Goal: Task Accomplishment & Management: Manage account settings

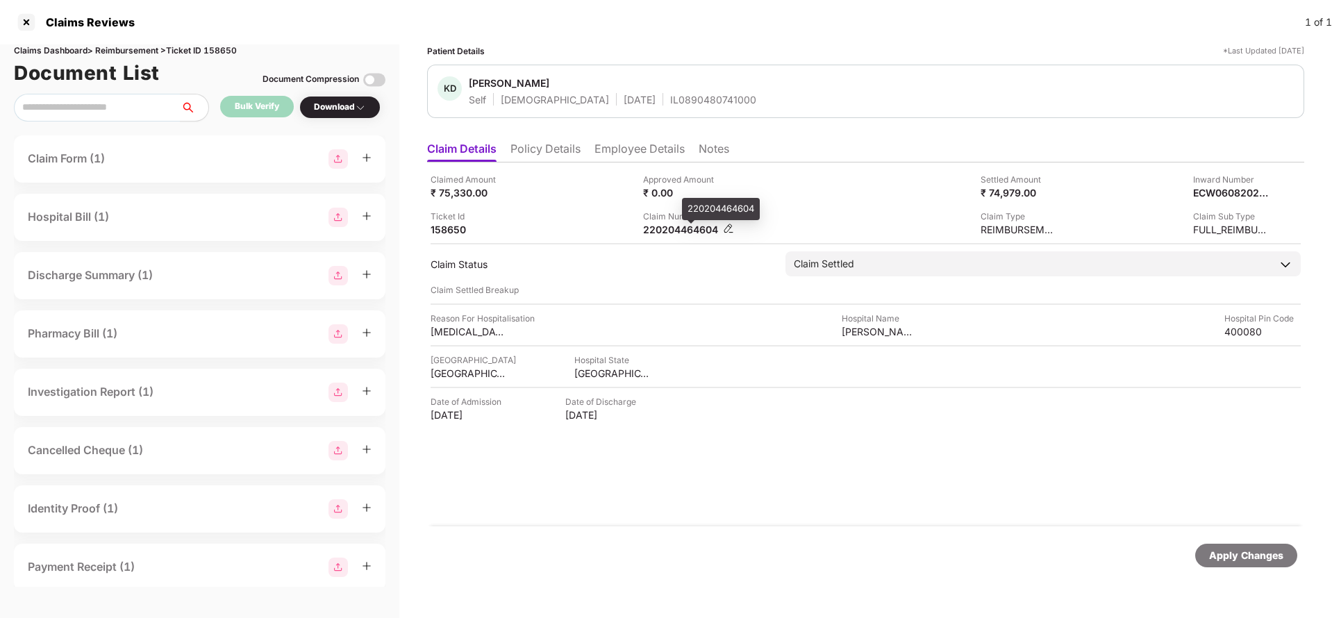
click at [685, 233] on div "220204464604" at bounding box center [681, 229] width 76 height 13
click at [668, 229] on div "220204464604" at bounding box center [681, 229] width 76 height 13
copy div "220204464604"
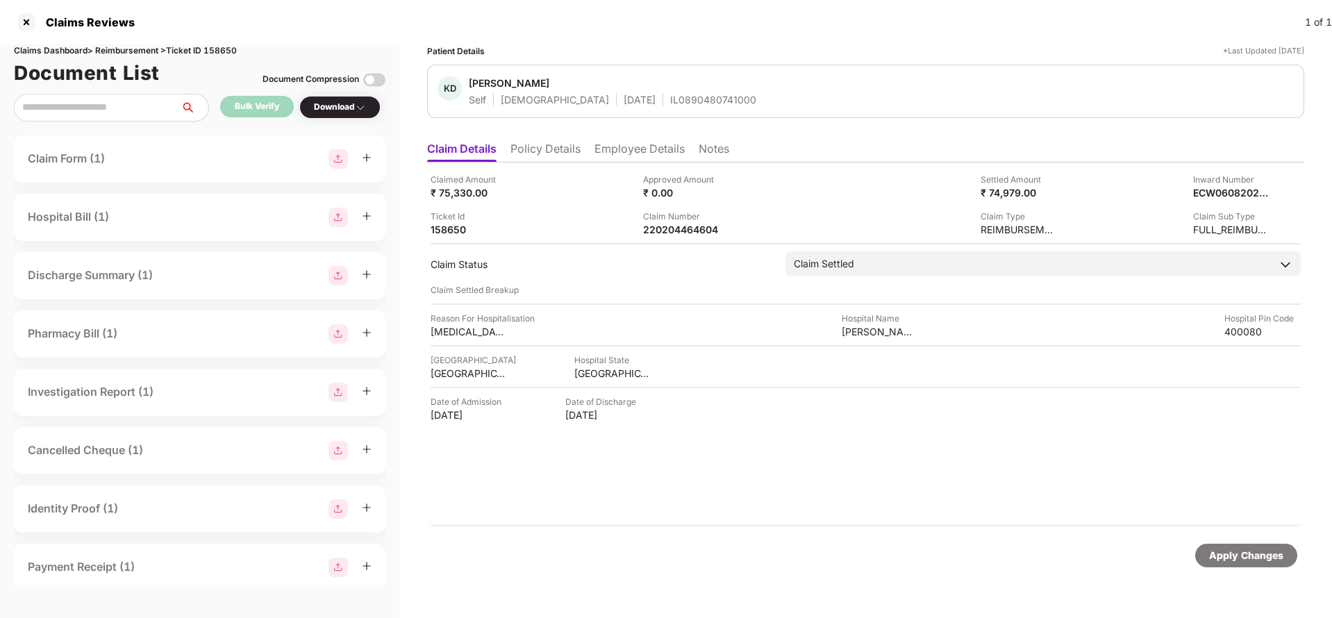
click at [670, 93] on div "IL0890480741000" at bounding box center [713, 99] width 86 height 13
copy div "IL0890480741000"
click at [1241, 556] on div "Apply Changes" at bounding box center [1246, 555] width 74 height 15
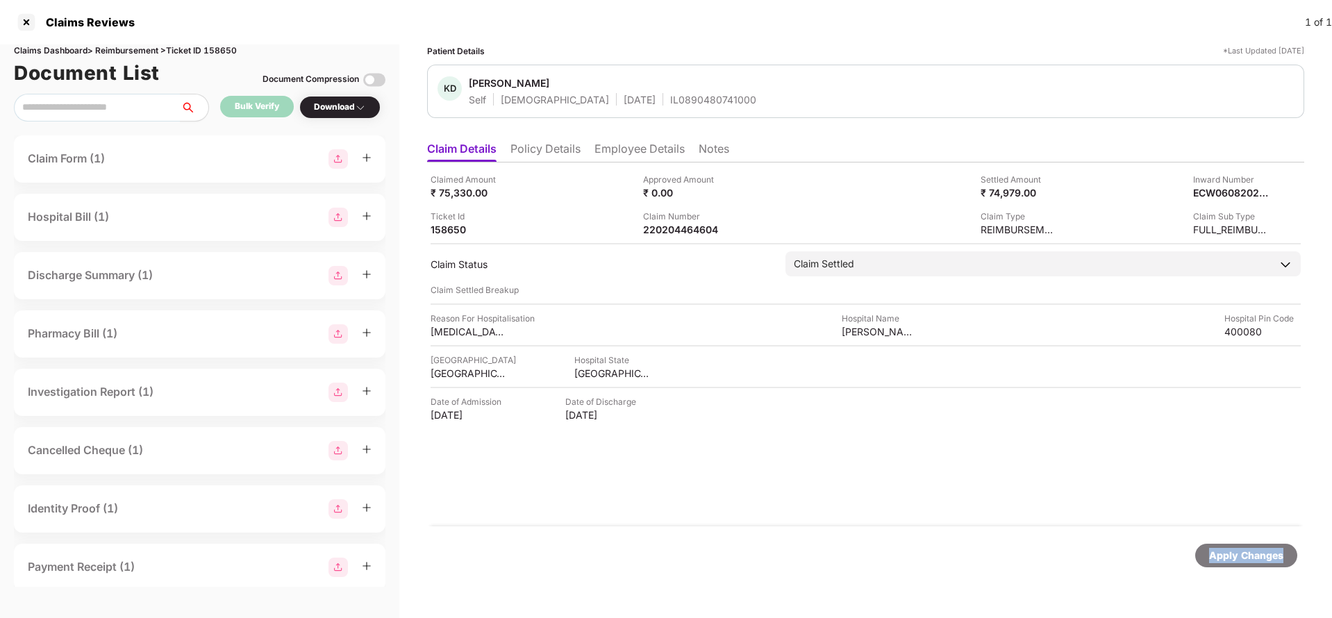
click at [1241, 556] on div "Apply Changes" at bounding box center [1246, 555] width 74 height 15
click at [227, 48] on div "Claims Dashboard > Reimbursement > Ticket ID 158650" at bounding box center [200, 50] width 372 height 13
copy div "158650"
click at [1229, 550] on div "Apply Changes" at bounding box center [1246, 555] width 74 height 15
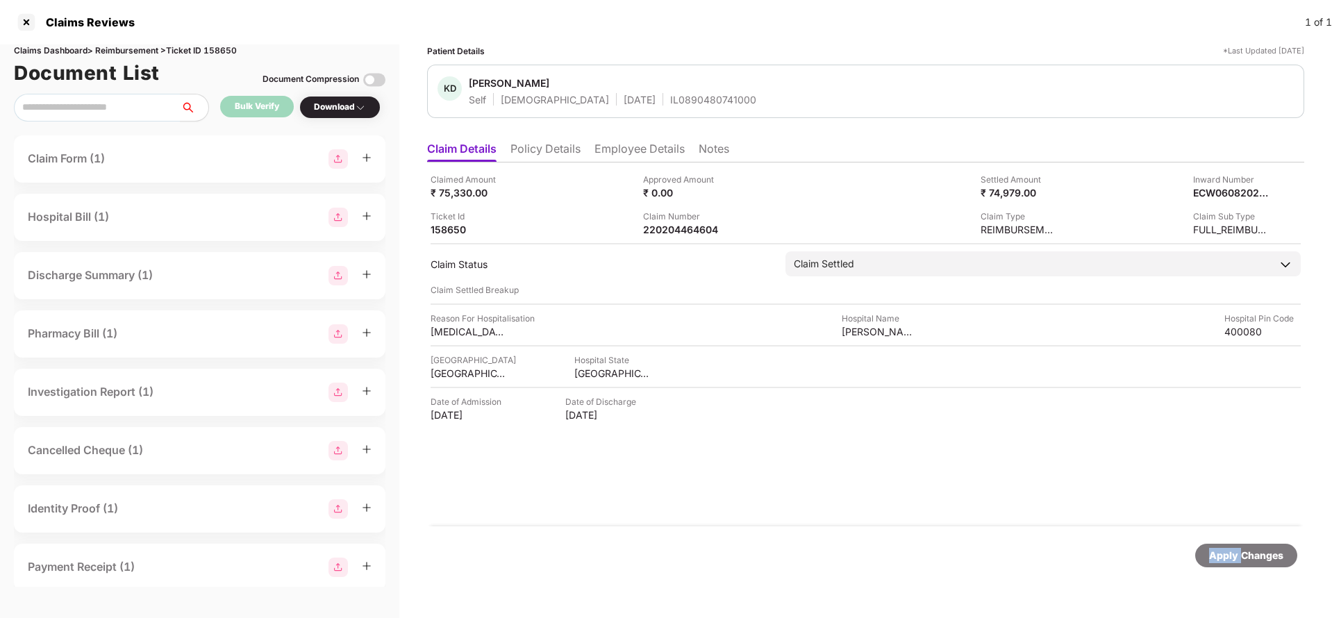
click at [1229, 550] on div "Apply Changes" at bounding box center [1246, 555] width 74 height 15
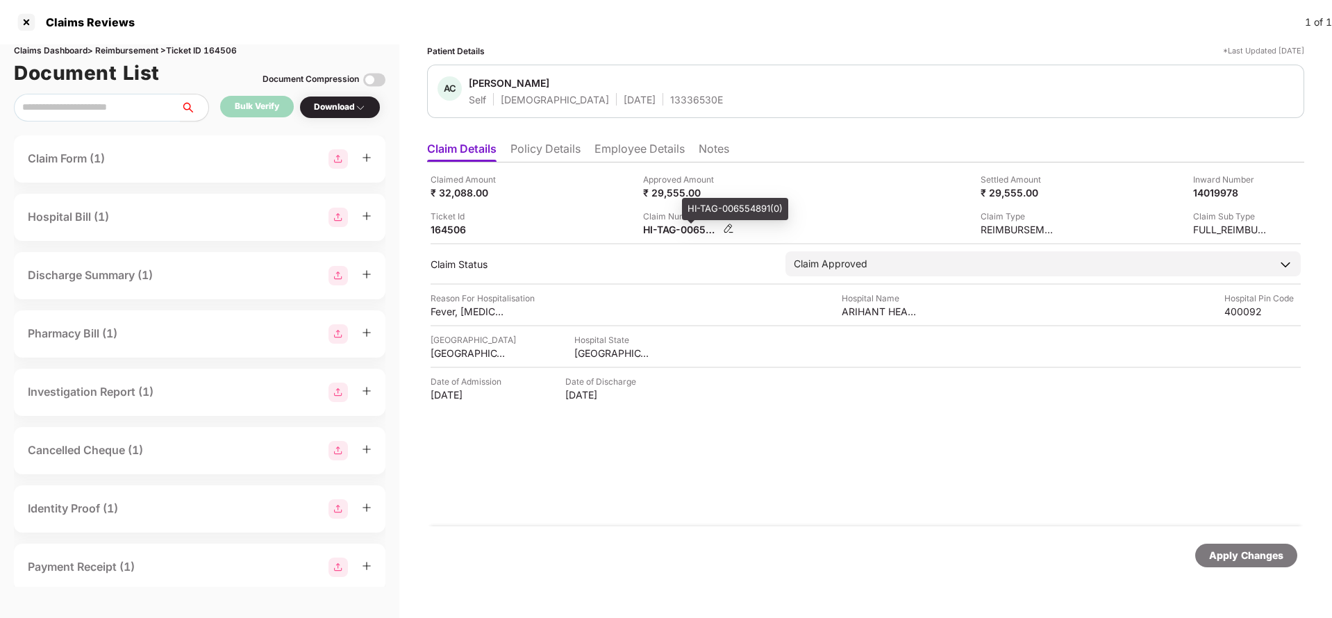
click at [665, 229] on div "HI-TAG-006554891(0)" at bounding box center [681, 229] width 76 height 13
copy div
click at [1266, 557] on div "Apply Changes" at bounding box center [1246, 555] width 74 height 15
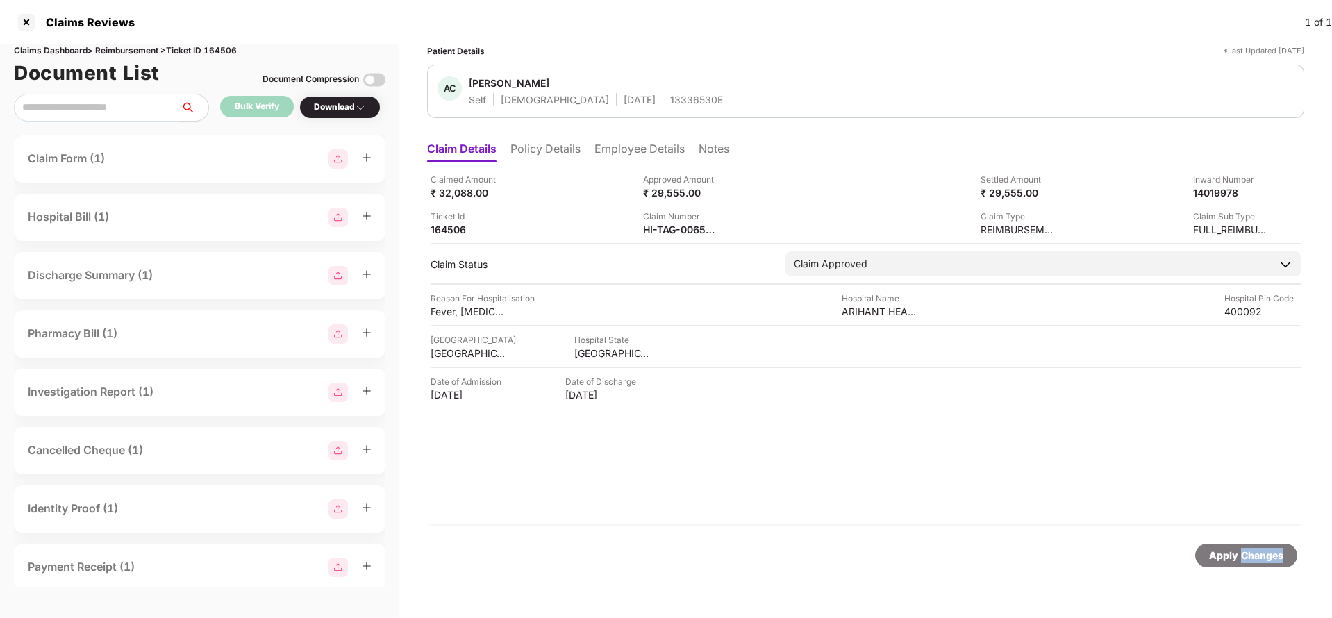
click at [1266, 557] on div "Apply Changes" at bounding box center [1246, 555] width 74 height 15
click at [216, 50] on div "Claims Dashboard > Reimbursement > Ticket ID 164506" at bounding box center [200, 50] width 372 height 13
copy div "164506"
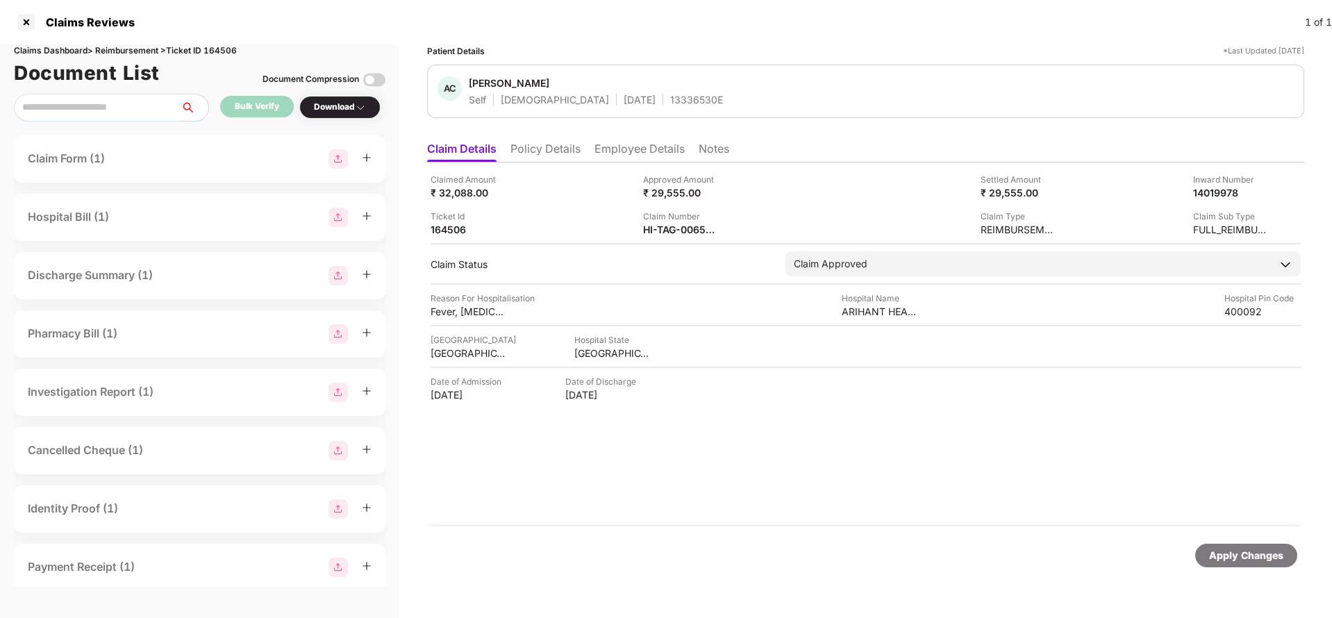
click at [1233, 559] on div "Apply Changes" at bounding box center [1246, 555] width 74 height 15
click at [1267, 554] on div "Apply Changes" at bounding box center [1246, 555] width 74 height 15
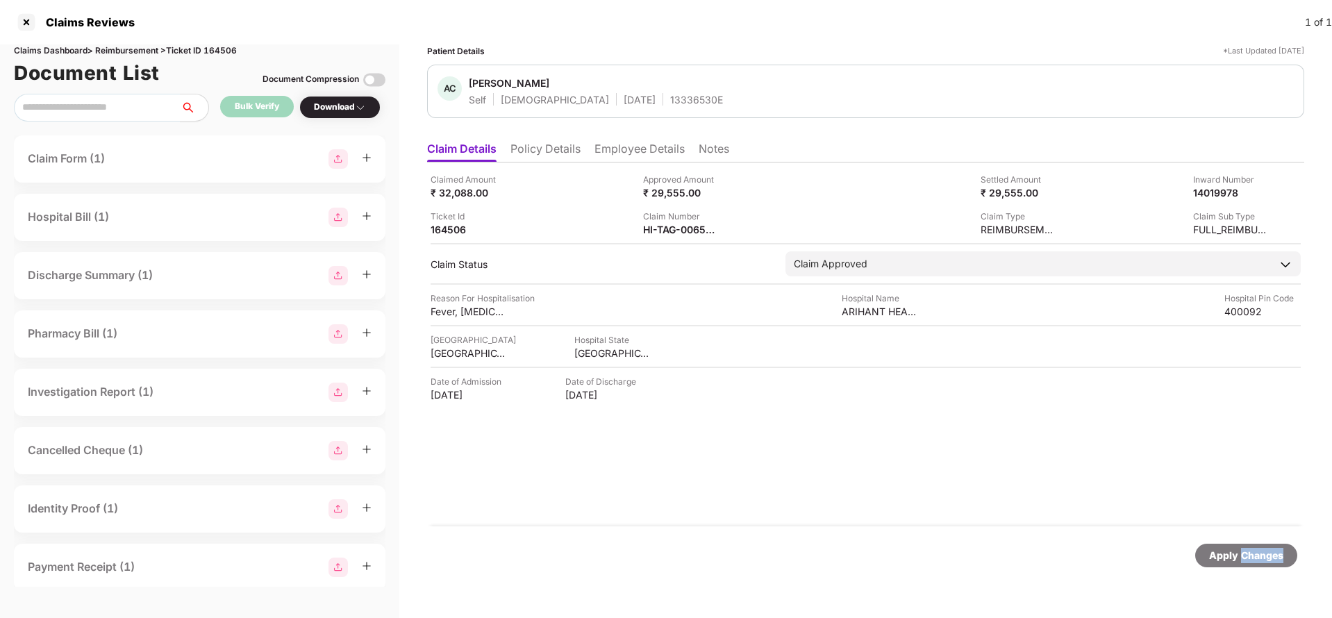
click at [1267, 554] on div "Apply Changes" at bounding box center [1246, 555] width 74 height 15
click at [681, 229] on div "HI-OIC-006557083(0)" at bounding box center [681, 229] width 76 height 13
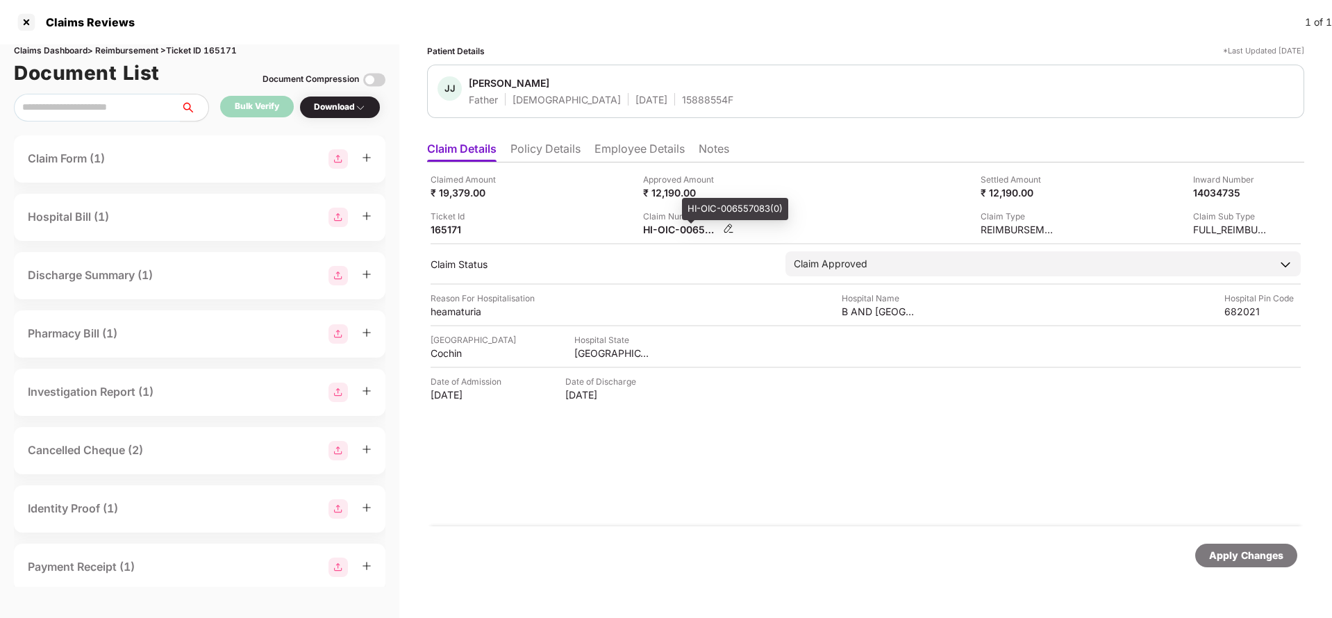
copy div
click at [1243, 559] on div "Apply Changes" at bounding box center [1246, 555] width 74 height 15
click at [225, 52] on div "Claims Dashboard > Reimbursement > Ticket ID 165171" at bounding box center [200, 50] width 372 height 13
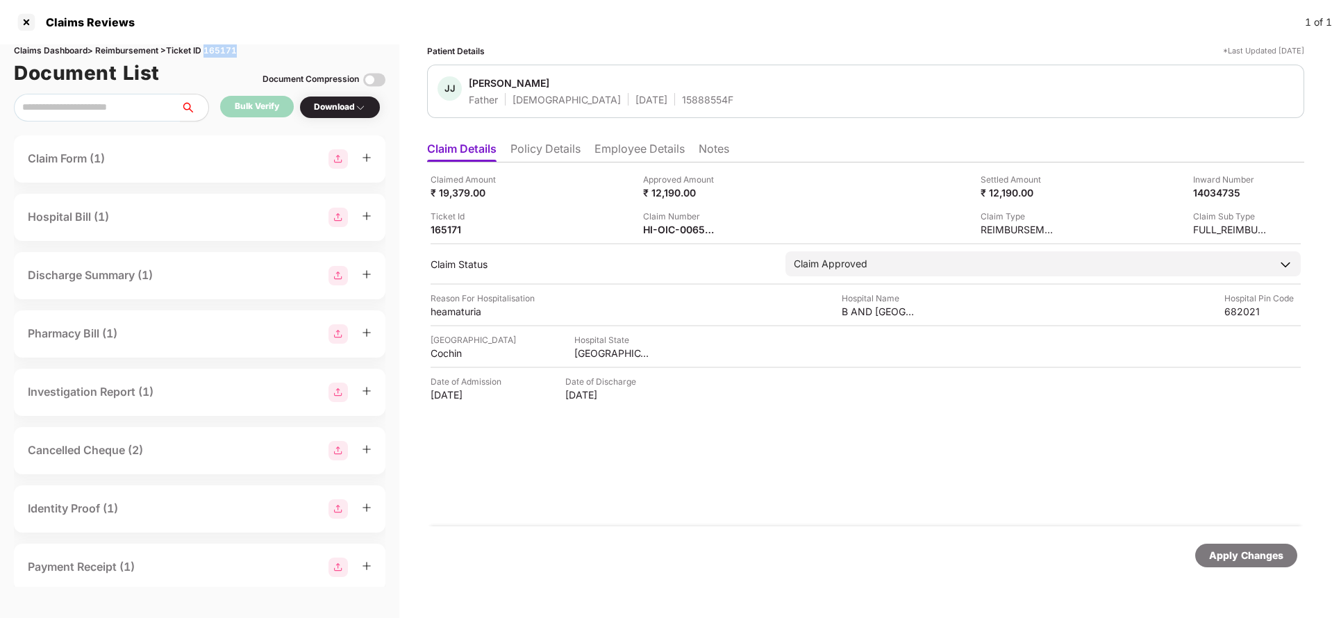
click at [225, 52] on div "Claims Dashboard > Reimbursement > Ticket ID 165171" at bounding box center [200, 50] width 372 height 13
copy div "165171"
click at [1229, 552] on div "Apply Changes" at bounding box center [1246, 555] width 74 height 15
click at [672, 234] on div "HI-TAG-006557115(0)" at bounding box center [681, 229] width 76 height 13
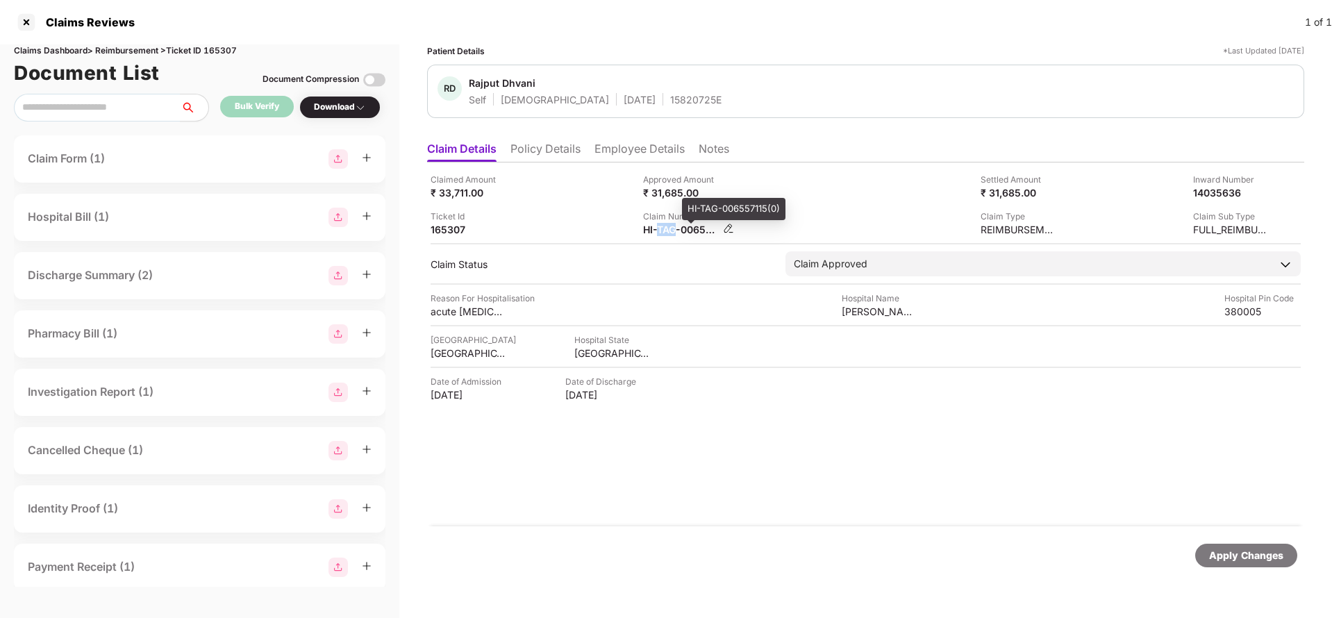
click at [672, 234] on div "HI-TAG-006557115(0)" at bounding box center [681, 229] width 76 height 13
copy div
click at [1239, 555] on div "Apply Changes" at bounding box center [1246, 555] width 74 height 15
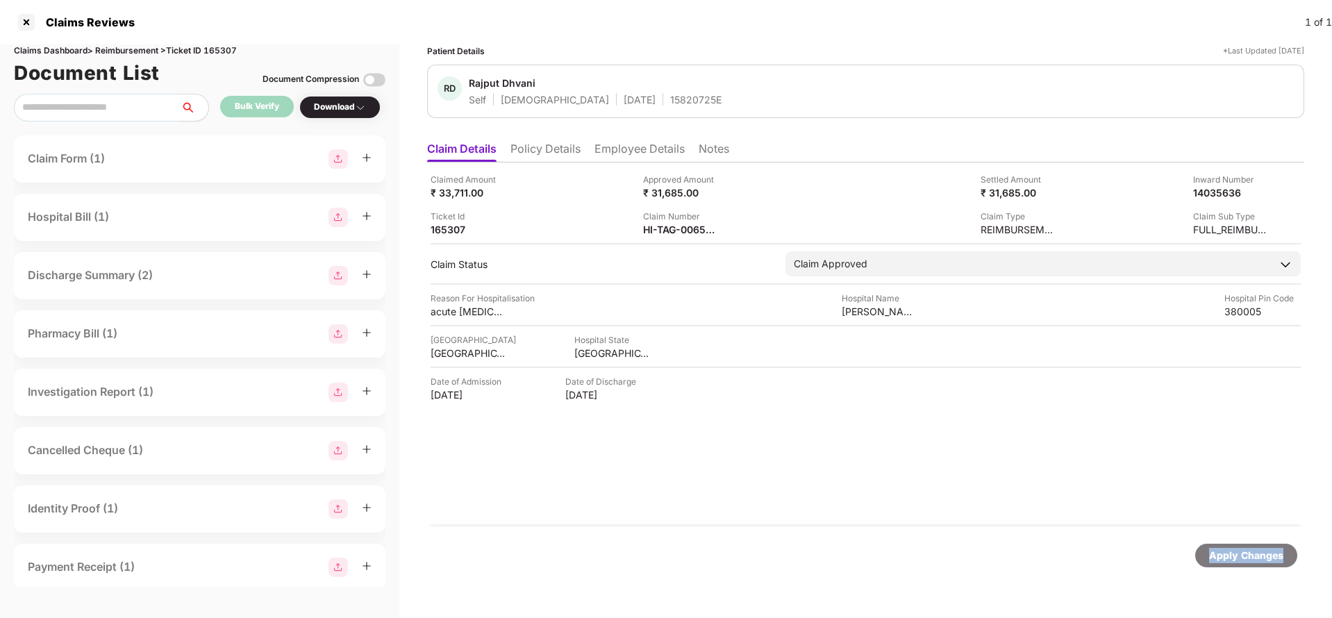
click at [1239, 555] on div "Apply Changes" at bounding box center [1246, 555] width 74 height 15
click at [225, 49] on div "Claims Dashboard > Reimbursement > Ticket ID 165307" at bounding box center [200, 50] width 372 height 13
copy div "165307"
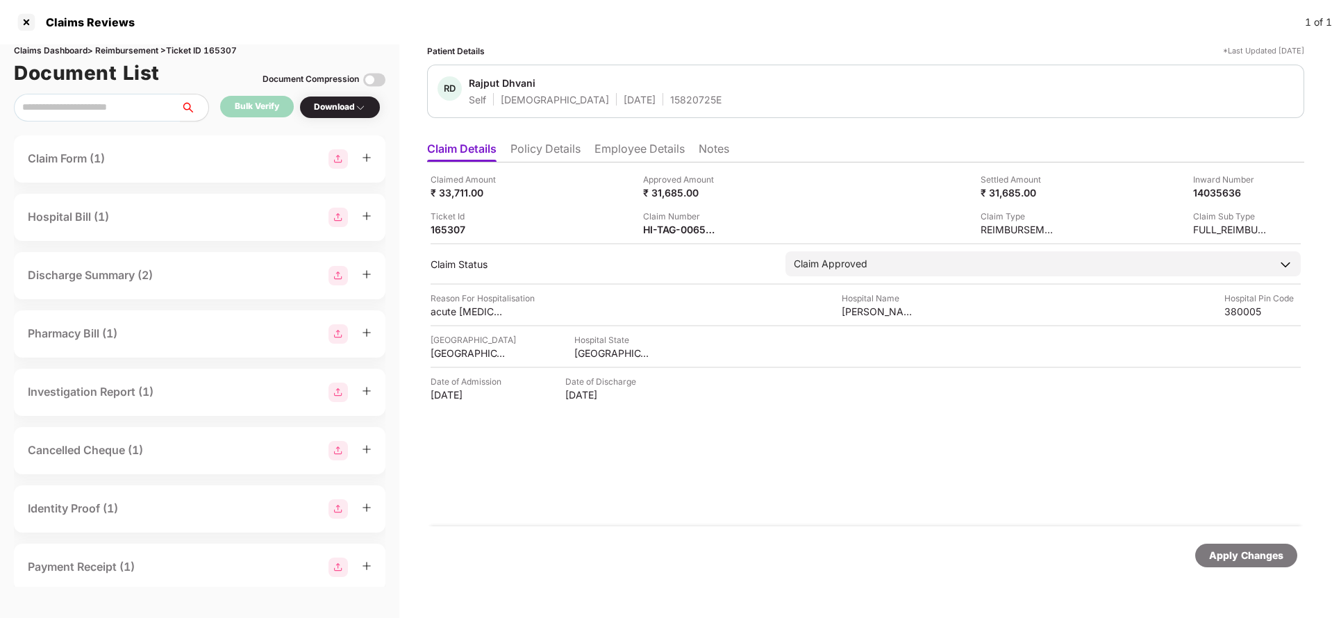
click at [1248, 550] on div "Apply Changes" at bounding box center [1246, 555] width 74 height 15
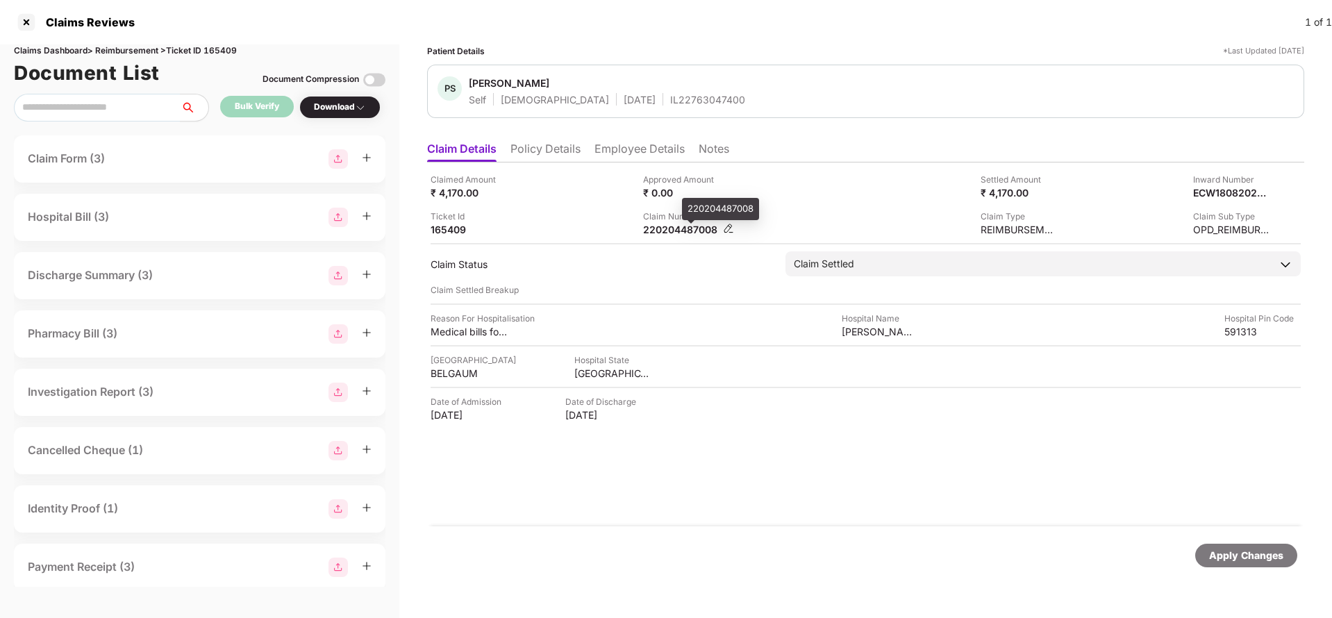
click at [686, 235] on div "220204487008" at bounding box center [681, 229] width 76 height 13
copy div "220204487008"
click at [670, 98] on div "IL22763047400" at bounding box center [707, 99] width 75 height 13
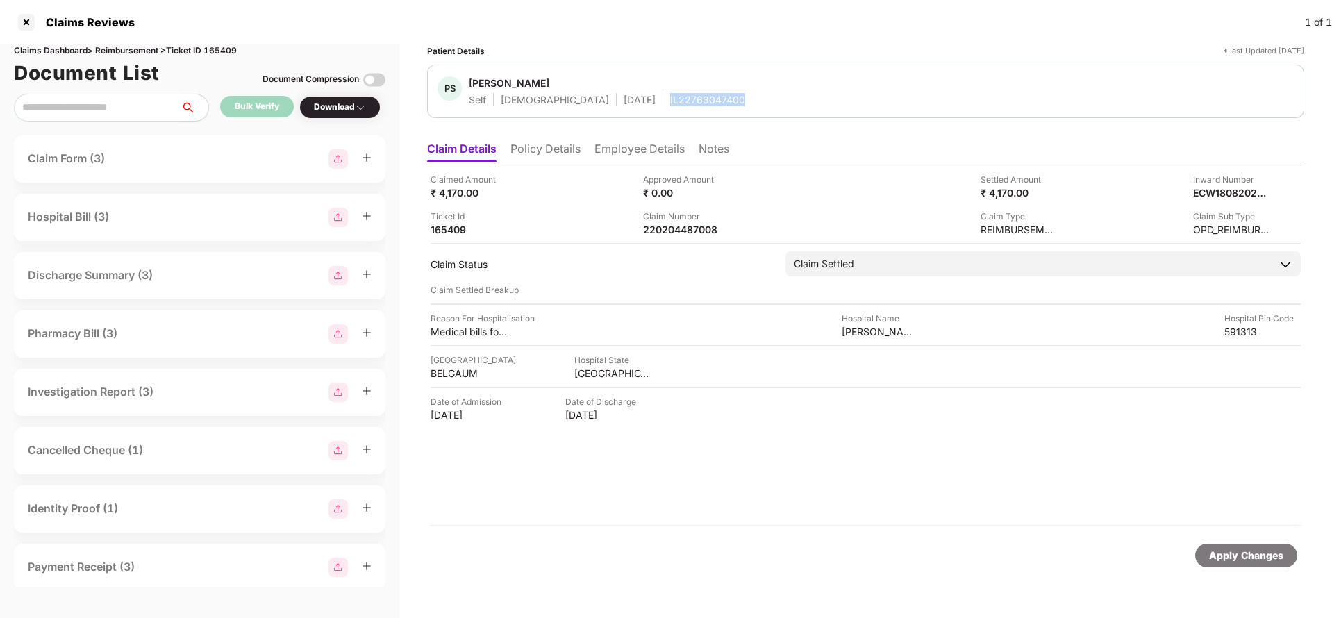
copy div "IL22763047400"
click at [1238, 548] on div "Apply Changes" at bounding box center [1246, 555] width 74 height 15
click at [229, 51] on div "Claims Dashboard > Reimbursement > Ticket ID 165409" at bounding box center [200, 50] width 372 height 13
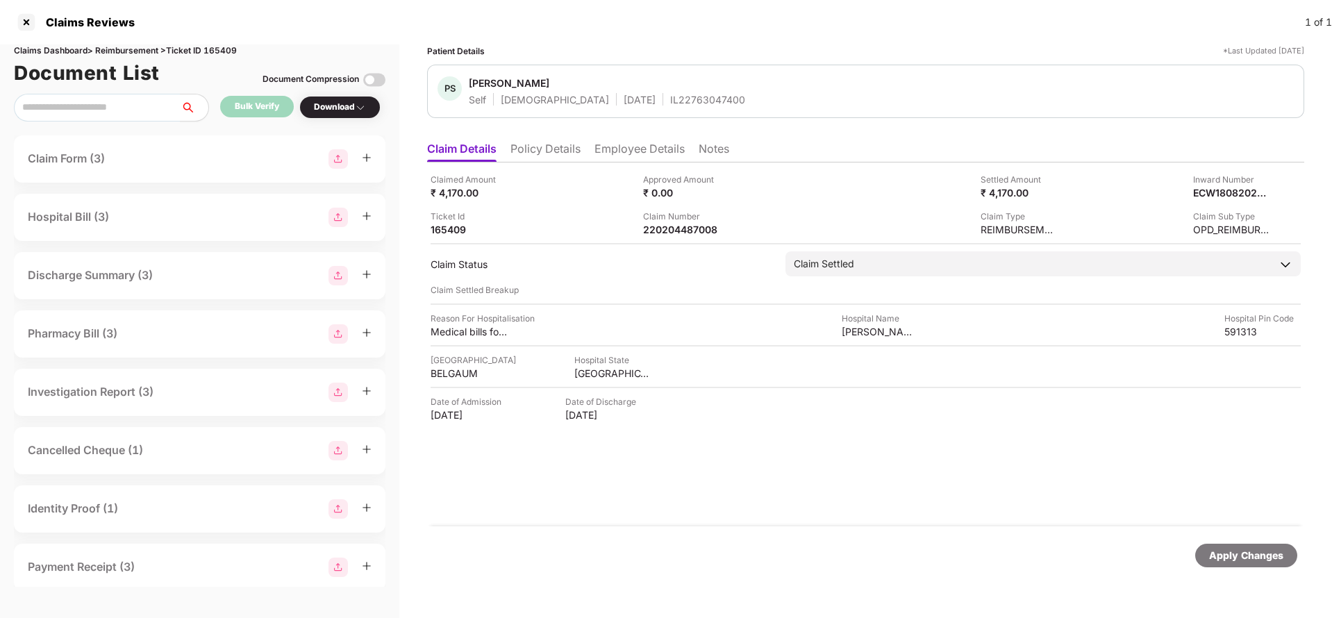
click at [229, 51] on div "Claims Dashboard > Reimbursement > Ticket ID 165409" at bounding box center [200, 50] width 372 height 13
copy div "165409"
click at [1241, 553] on div "Apply Changes" at bounding box center [1246, 555] width 74 height 15
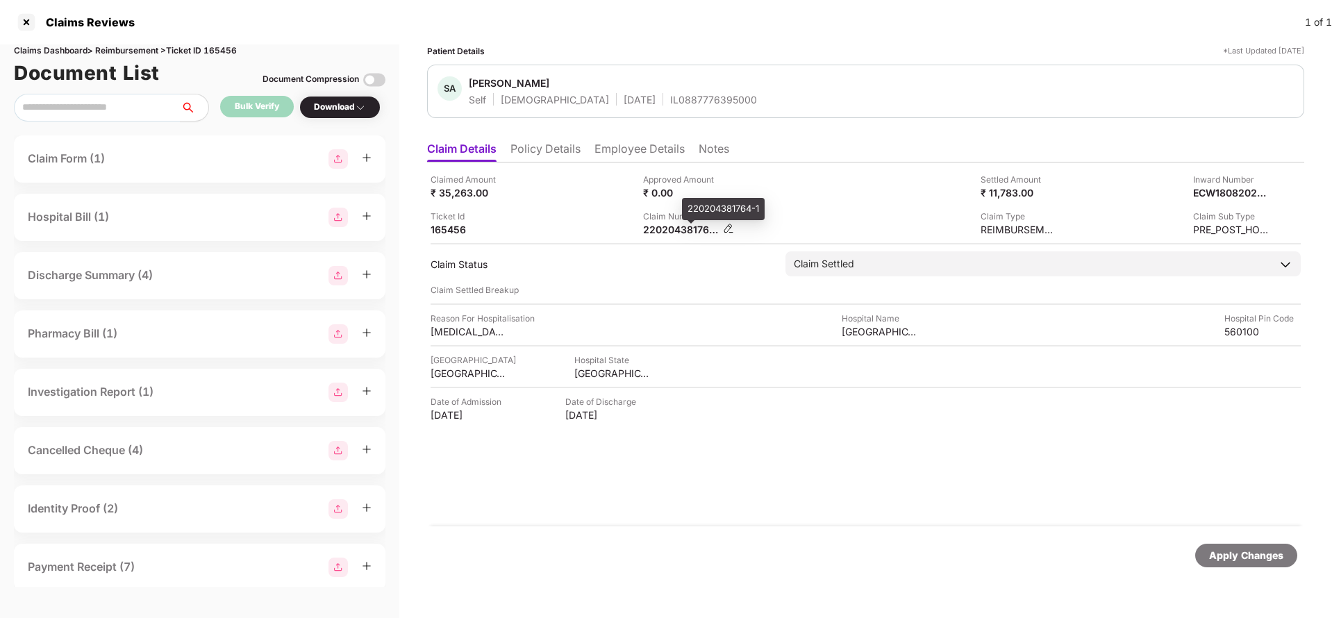
click at [691, 227] on div "220204381764-1" at bounding box center [681, 229] width 76 height 13
copy div
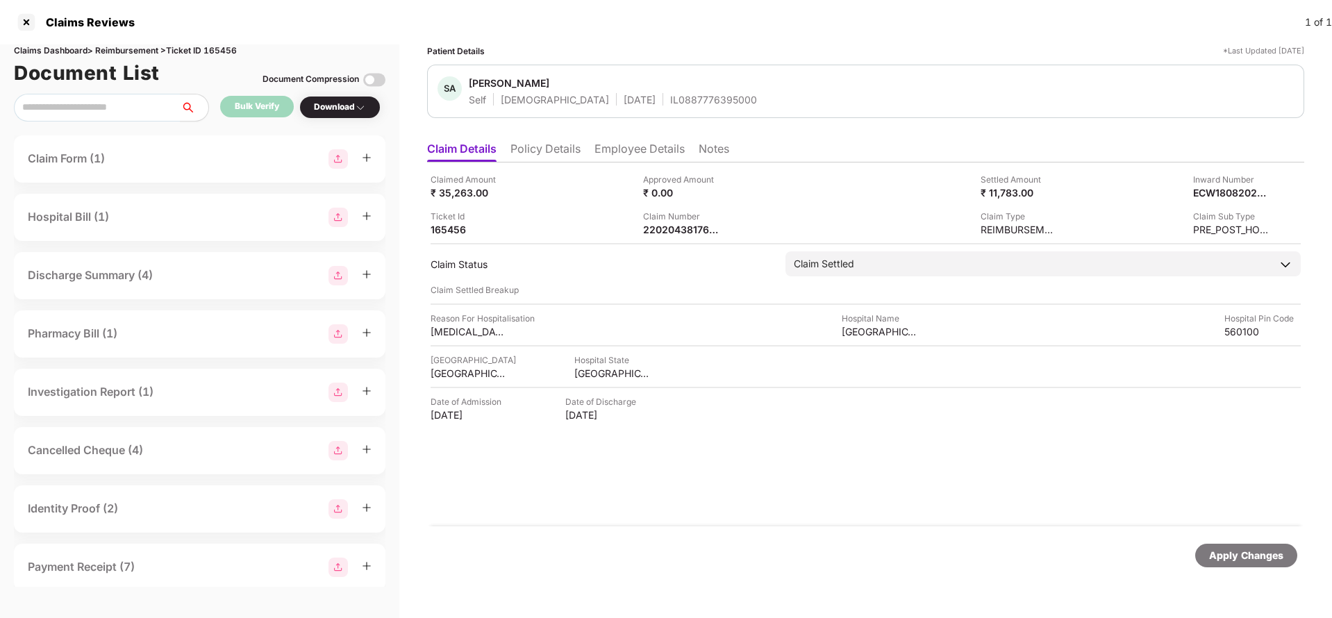
click at [670, 96] on div "IL0887776395000" at bounding box center [713, 99] width 87 height 13
copy div "IL0887776395000"
click at [1235, 552] on div "Apply Changes" at bounding box center [1246, 555] width 74 height 15
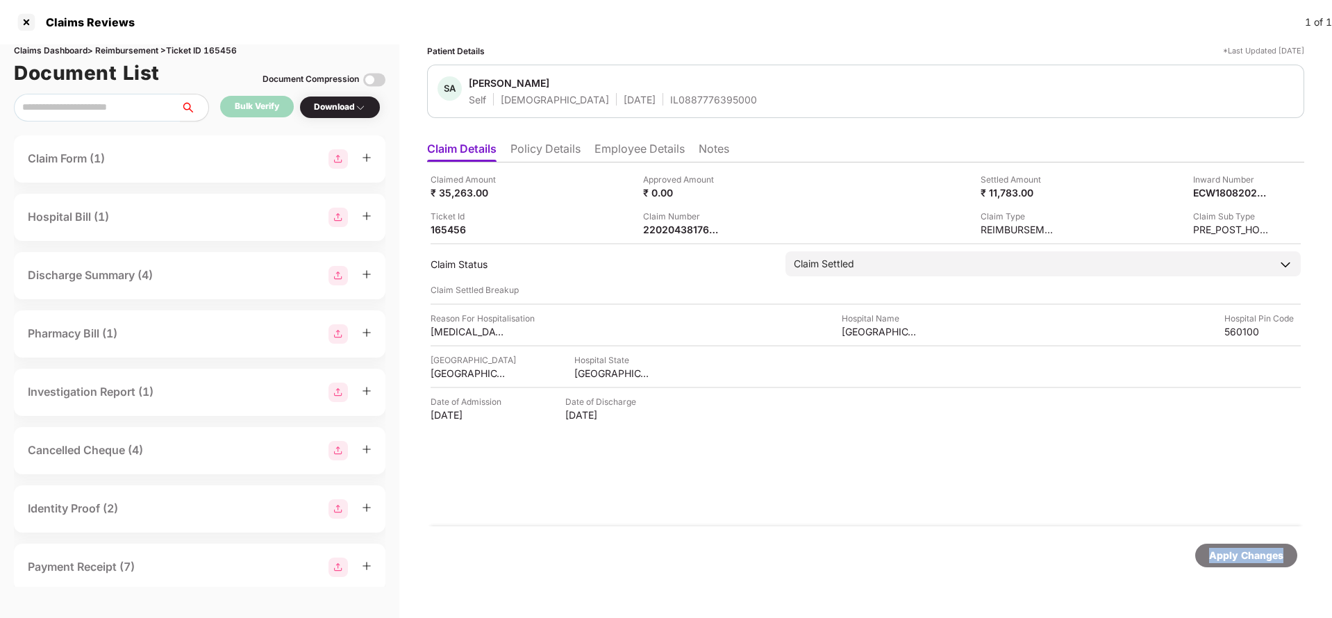
click at [1235, 552] on div "Apply Changes" at bounding box center [1246, 555] width 74 height 15
click at [232, 48] on div "Claims Dashboard > Reimbursement > Ticket ID 165456" at bounding box center [200, 50] width 372 height 13
copy div "165456"
click at [1254, 554] on div "Apply Changes" at bounding box center [1246, 555] width 74 height 15
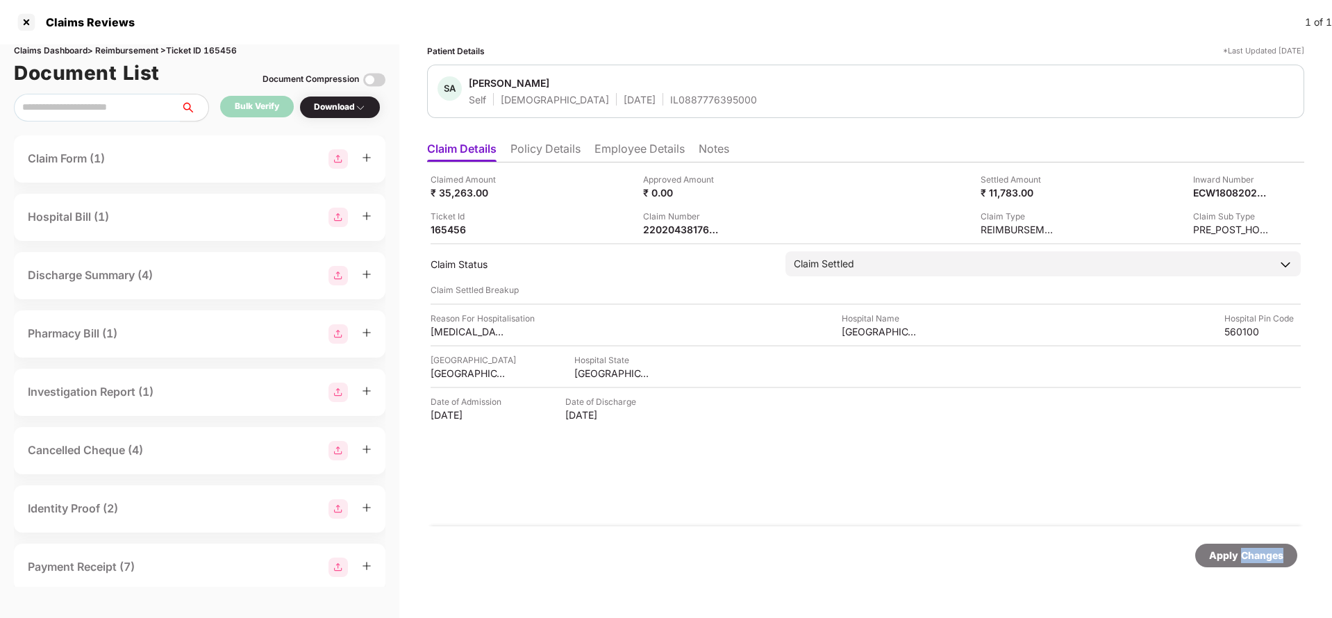
click at [1254, 554] on div "Apply Changes" at bounding box center [1246, 555] width 74 height 15
click at [1221, 552] on div "Apply Changes" at bounding box center [1246, 555] width 74 height 15
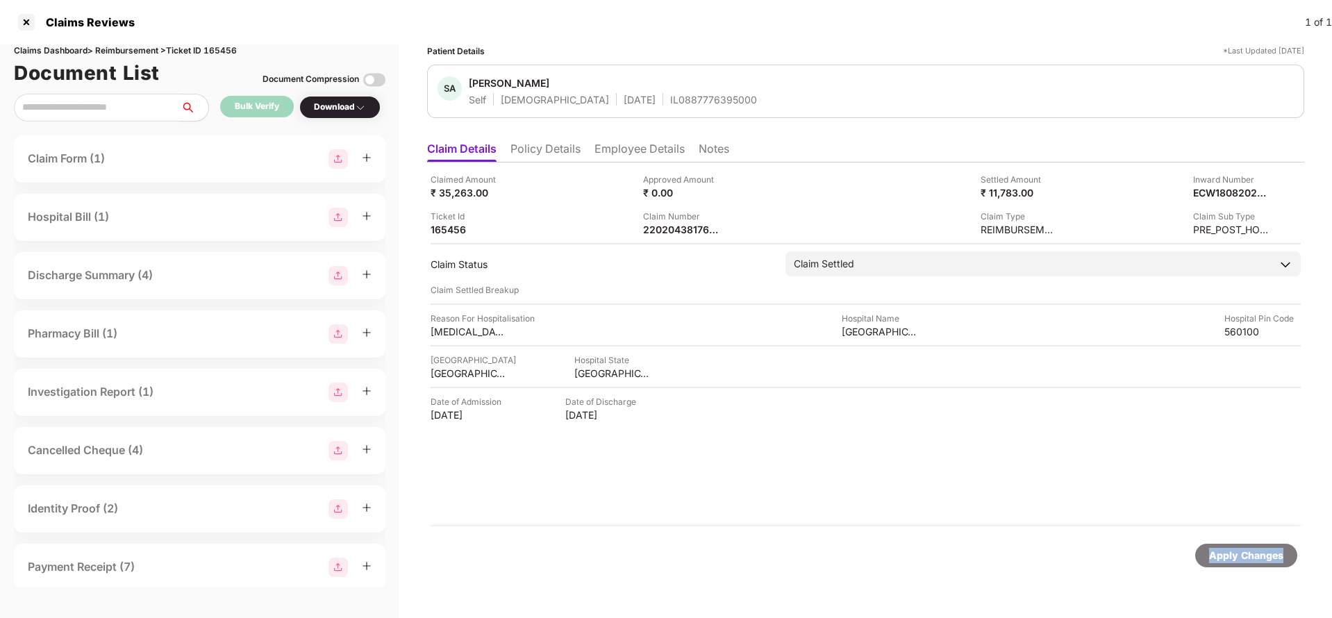
click at [1221, 552] on div "Apply Changes" at bounding box center [1246, 555] width 74 height 15
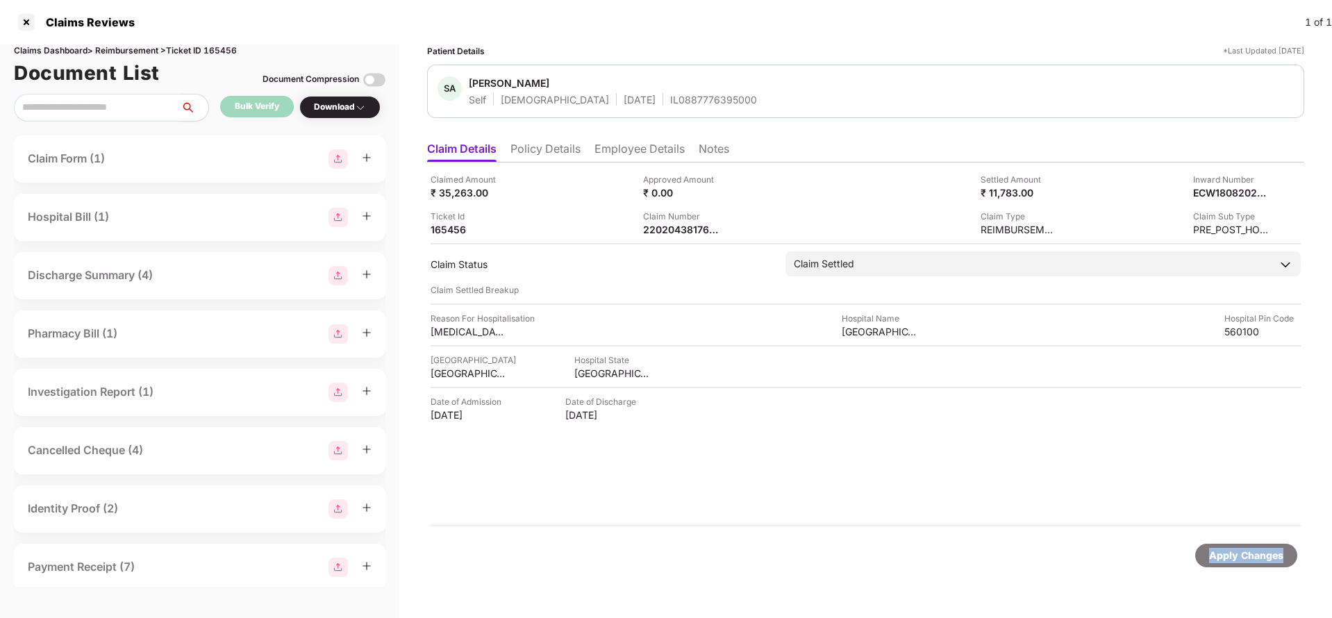
click at [1221, 552] on div "Apply Changes" at bounding box center [1246, 555] width 74 height 15
click at [1267, 553] on div "Apply Changes" at bounding box center [1246, 555] width 74 height 15
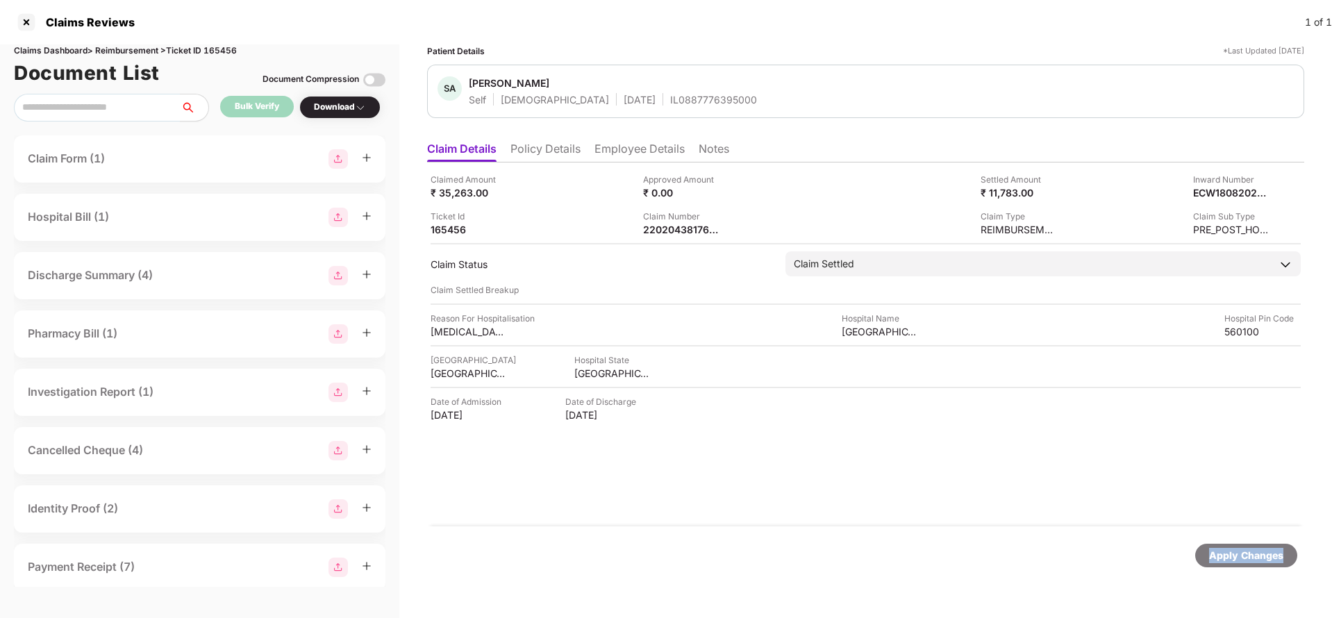
click at [1267, 553] on div "Apply Changes" at bounding box center [1246, 555] width 74 height 15
click at [1255, 560] on div "Apply Changes" at bounding box center [1246, 555] width 74 height 15
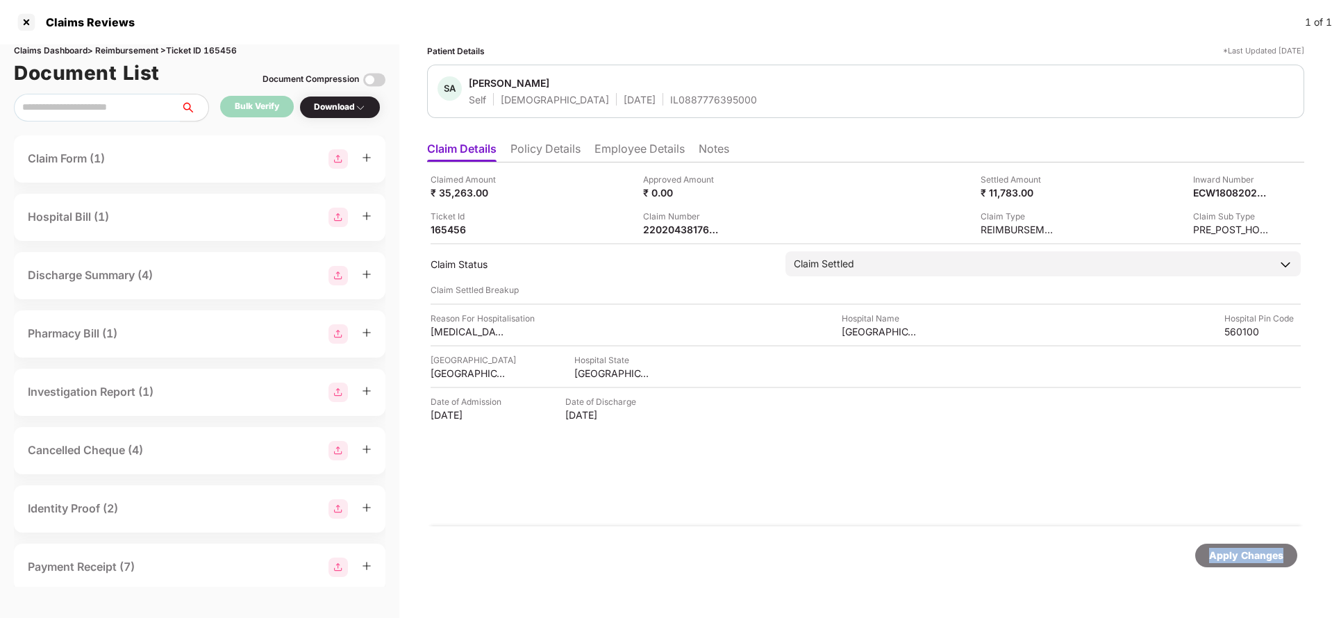
click at [1255, 560] on div "Apply Changes" at bounding box center [1246, 555] width 74 height 15
click at [657, 226] on div "220204358084-2" at bounding box center [681, 229] width 76 height 13
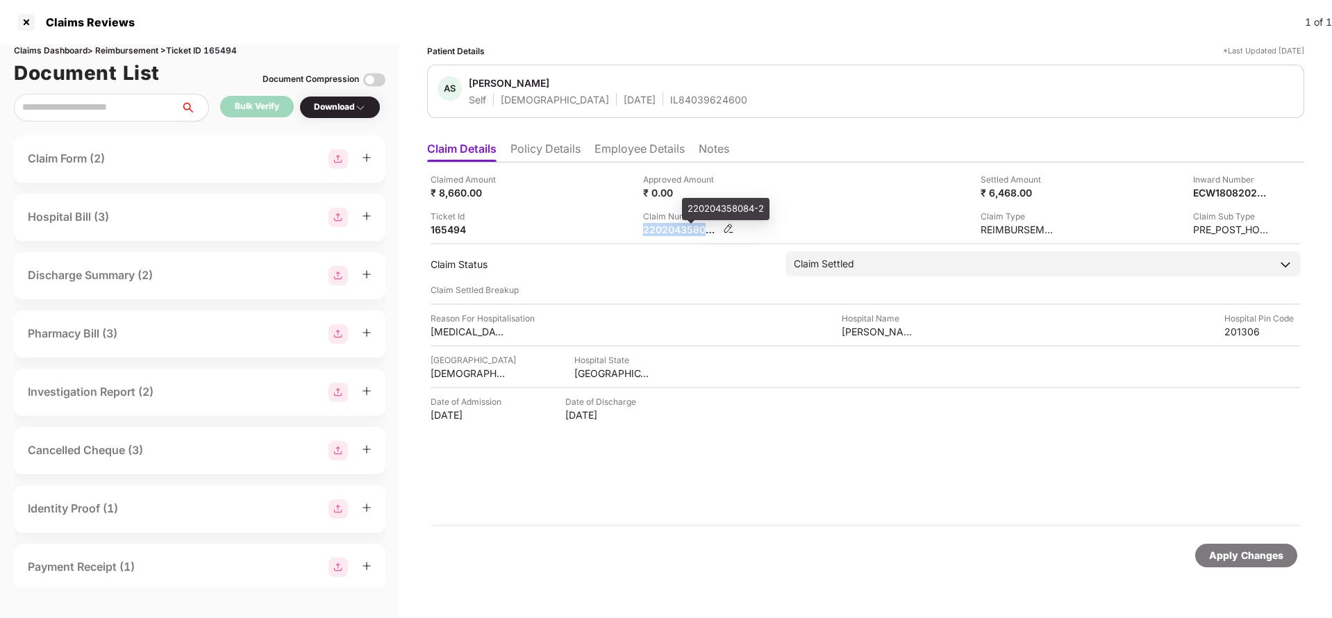
click at [657, 226] on div "220204358084-2" at bounding box center [681, 229] width 76 height 13
copy div
click at [670, 103] on div "IL84039624600" at bounding box center [708, 99] width 77 height 13
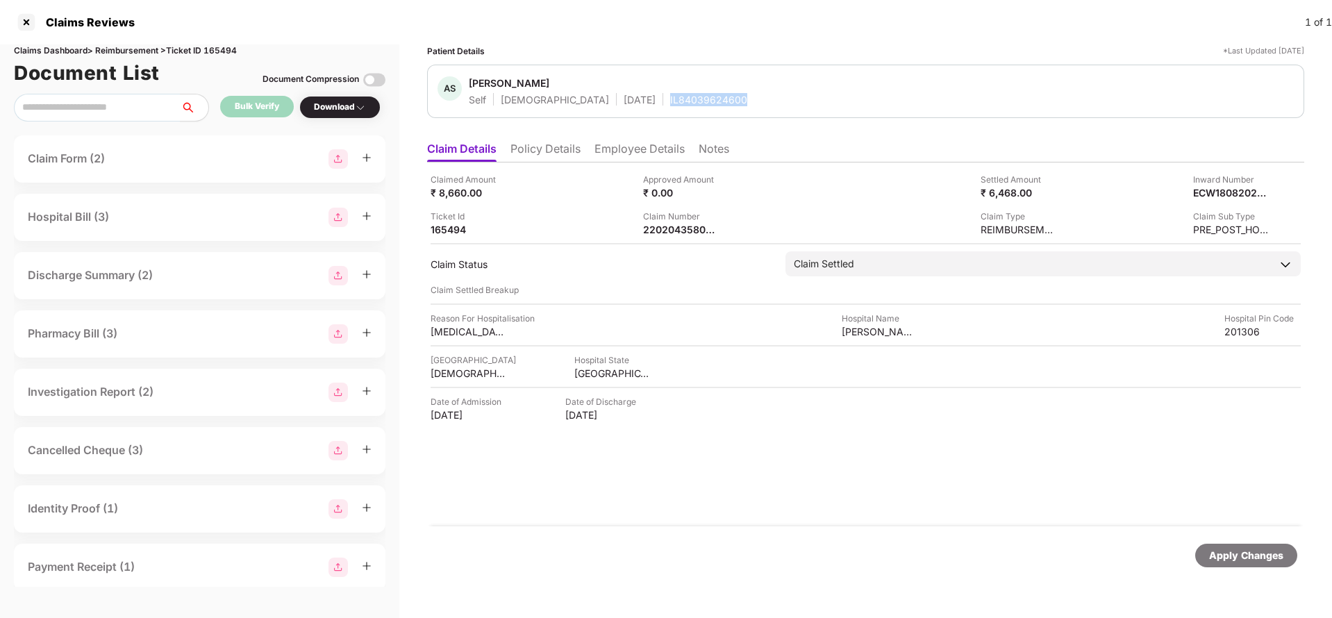
copy div "IL84039624600"
click at [1239, 557] on div "Apply Changes" at bounding box center [1246, 555] width 74 height 15
click at [225, 47] on div "Claims Dashboard > Reimbursement > Ticket ID 165494" at bounding box center [200, 50] width 372 height 13
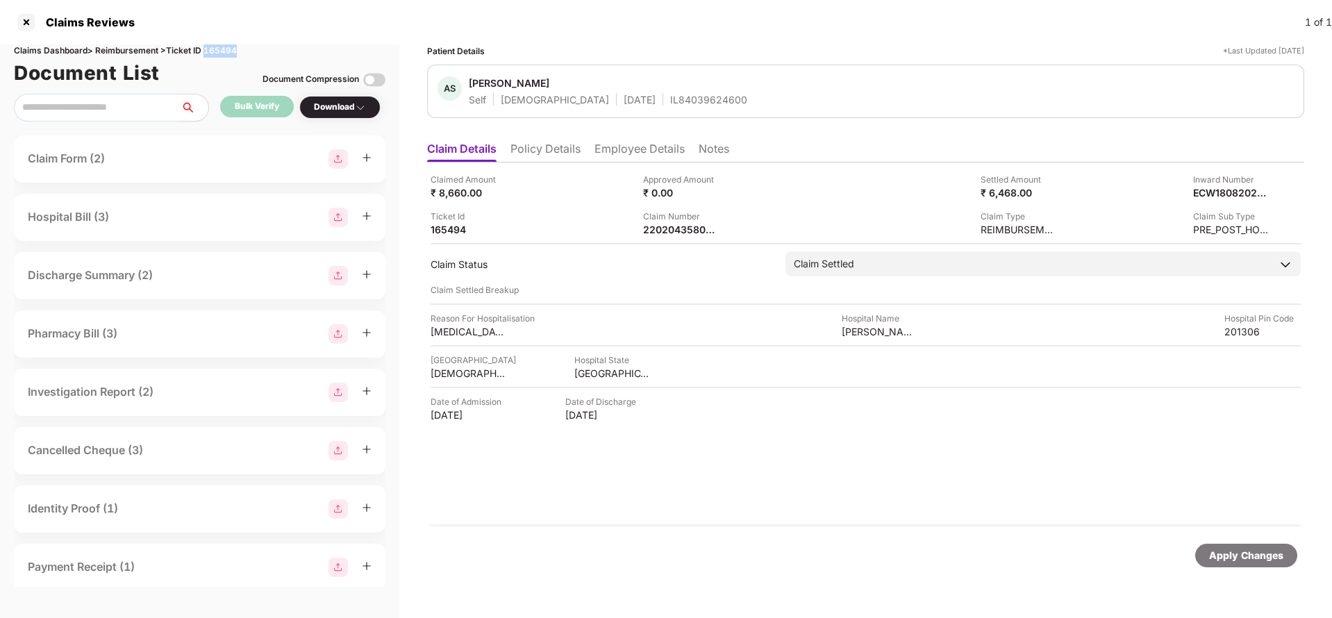
copy div "165494"
click at [1255, 562] on div "Apply Changes" at bounding box center [1246, 555] width 74 height 15
click at [690, 229] on div "220204474902-1" at bounding box center [681, 229] width 76 height 13
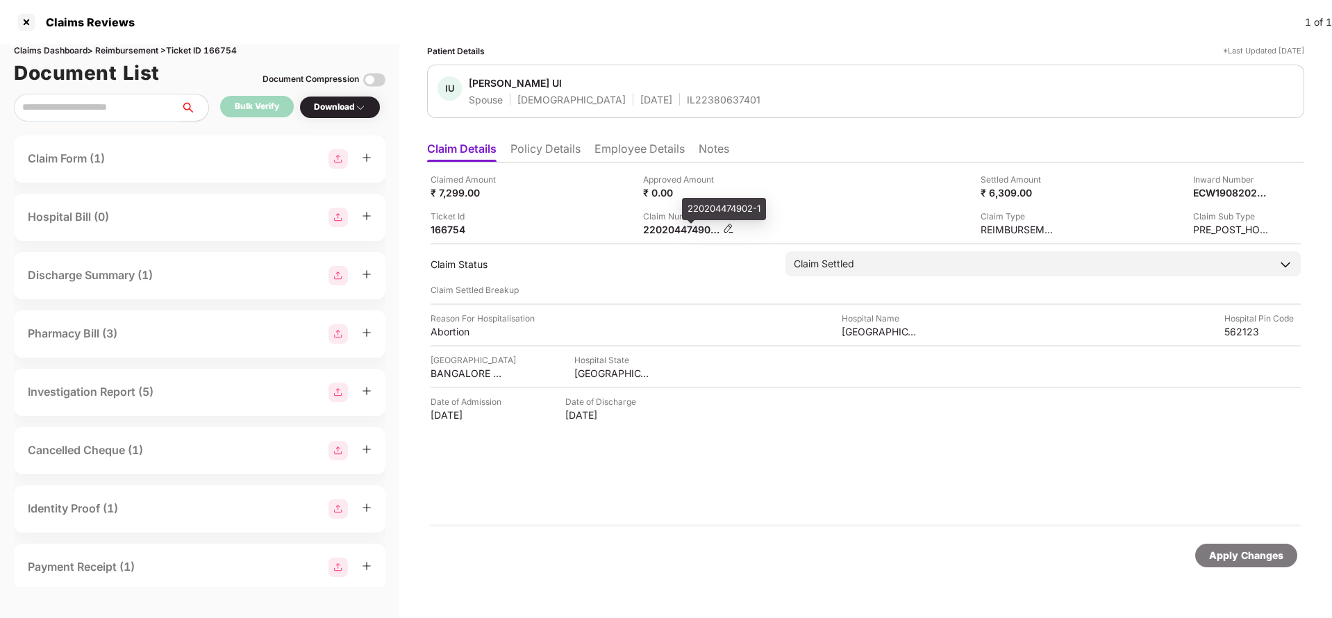
copy div
click at [687, 103] on div "IL22380637401" at bounding box center [724, 99] width 74 height 13
copy div "IL22380637401"
click at [1236, 552] on div "Apply Changes" at bounding box center [1246, 555] width 74 height 15
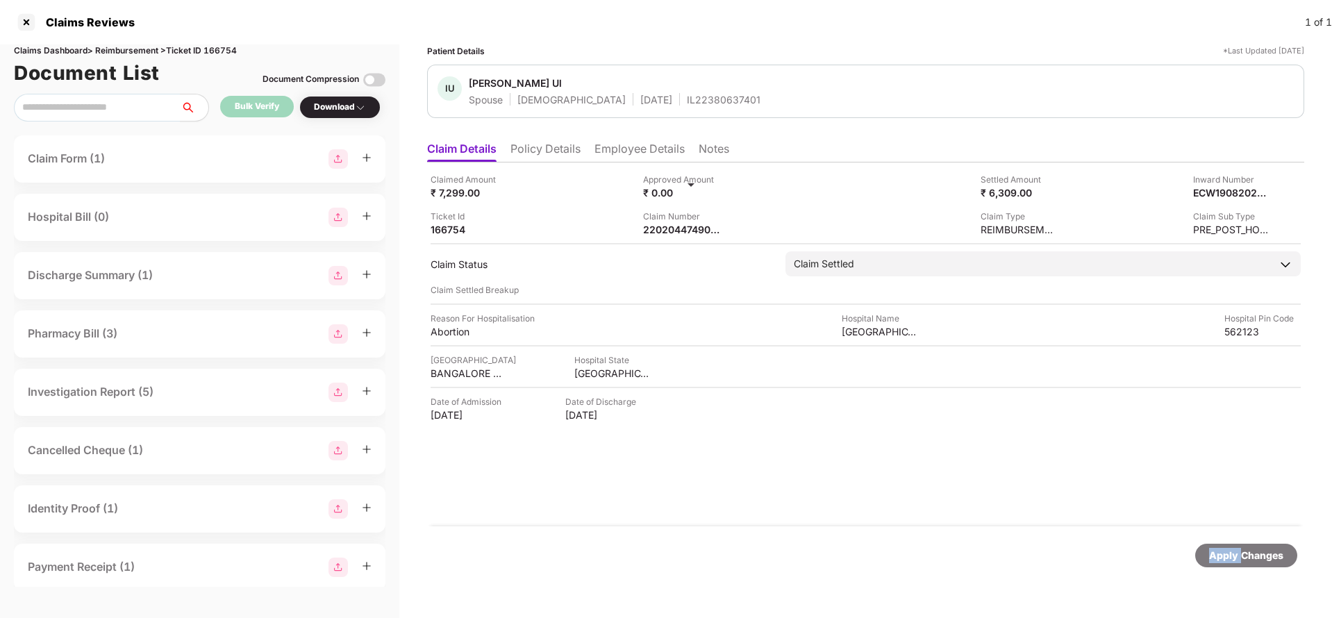
click at [1236, 551] on div "Apply Changes" at bounding box center [1246, 555] width 74 height 15
click at [227, 56] on div "Claims Dashboard > Reimbursement > Ticket ID 166754" at bounding box center [200, 50] width 372 height 13
copy div "166754"
click at [1295, 563] on div "Apply Changes" at bounding box center [1246, 556] width 102 height 24
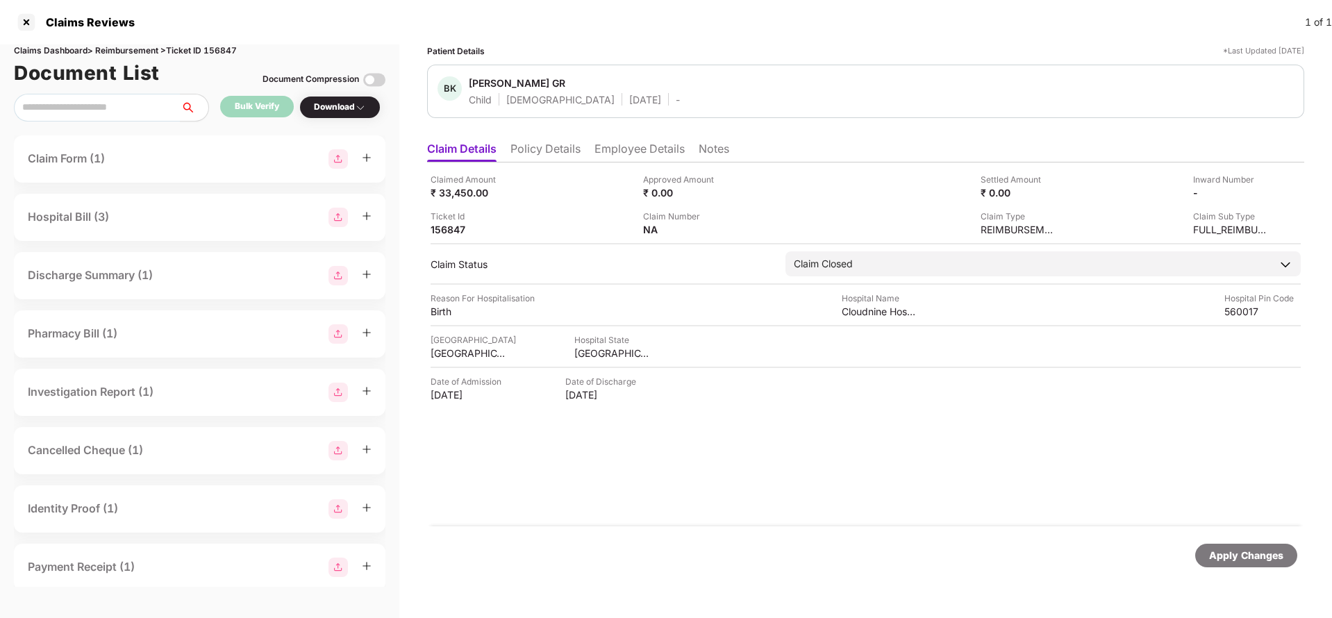
click at [1259, 557] on div "Apply Changes" at bounding box center [1246, 555] width 74 height 15
click at [226, 51] on div "Claims Dashboard > Reimbursement > Ticket ID 156847" at bounding box center [200, 50] width 372 height 13
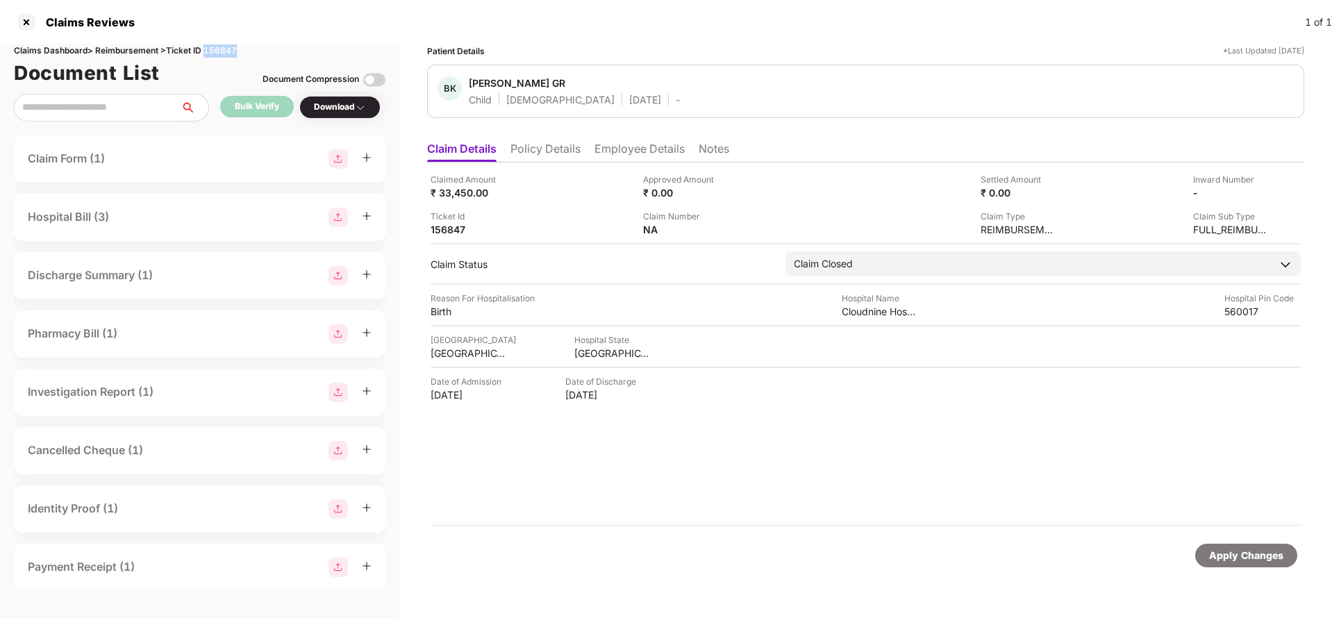
click at [226, 51] on div "Claims Dashboard > Reimbursement > Ticket ID 156847" at bounding box center [200, 50] width 372 height 13
copy div "156847"
click at [1258, 561] on div "Apply Changes" at bounding box center [1246, 555] width 74 height 15
click at [1257, 561] on div "Apply Changes" at bounding box center [1246, 555] width 74 height 15
click at [1256, 561] on div "Apply Changes" at bounding box center [1246, 555] width 74 height 15
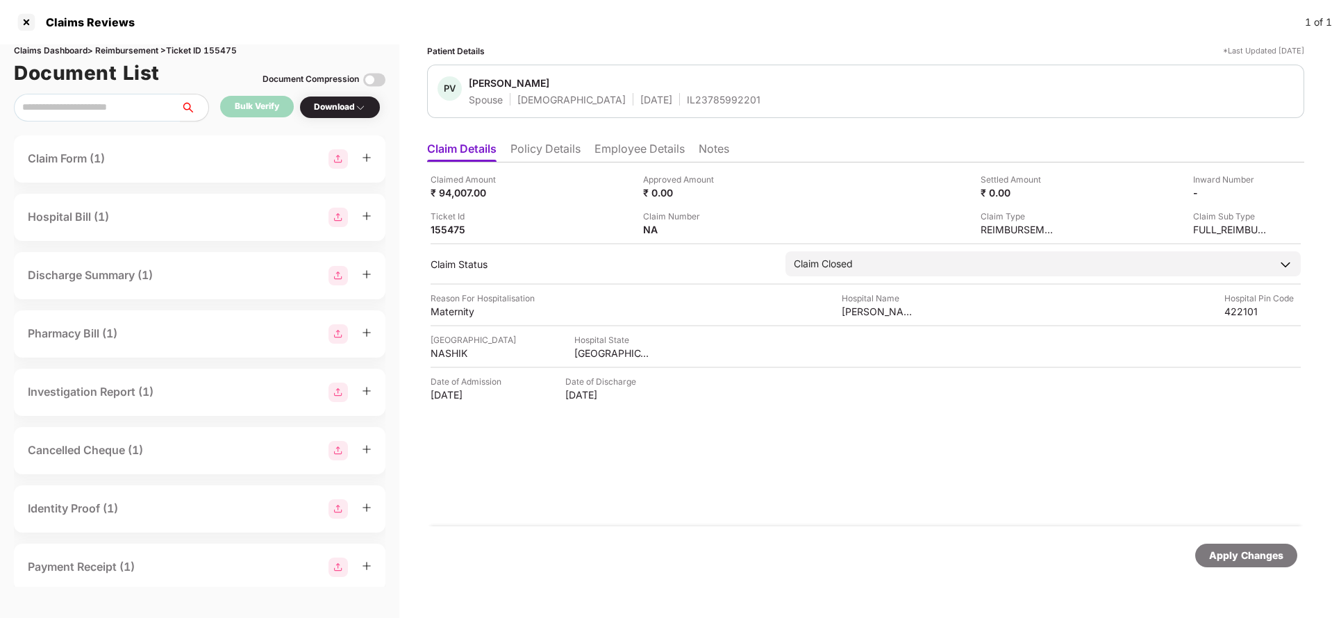
click at [1238, 549] on div "Apply Changes" at bounding box center [1246, 555] width 74 height 15
click at [551, 156] on li "Policy Details" at bounding box center [546, 152] width 70 height 20
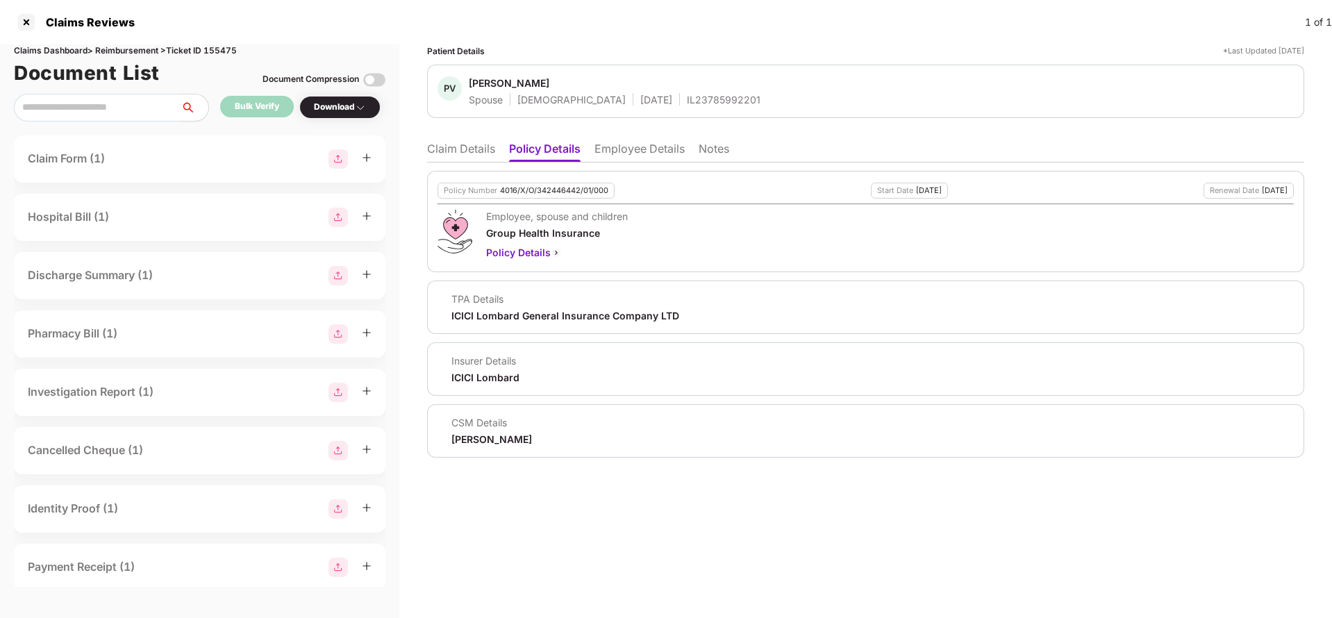
click at [652, 156] on li "Employee Details" at bounding box center [640, 152] width 90 height 20
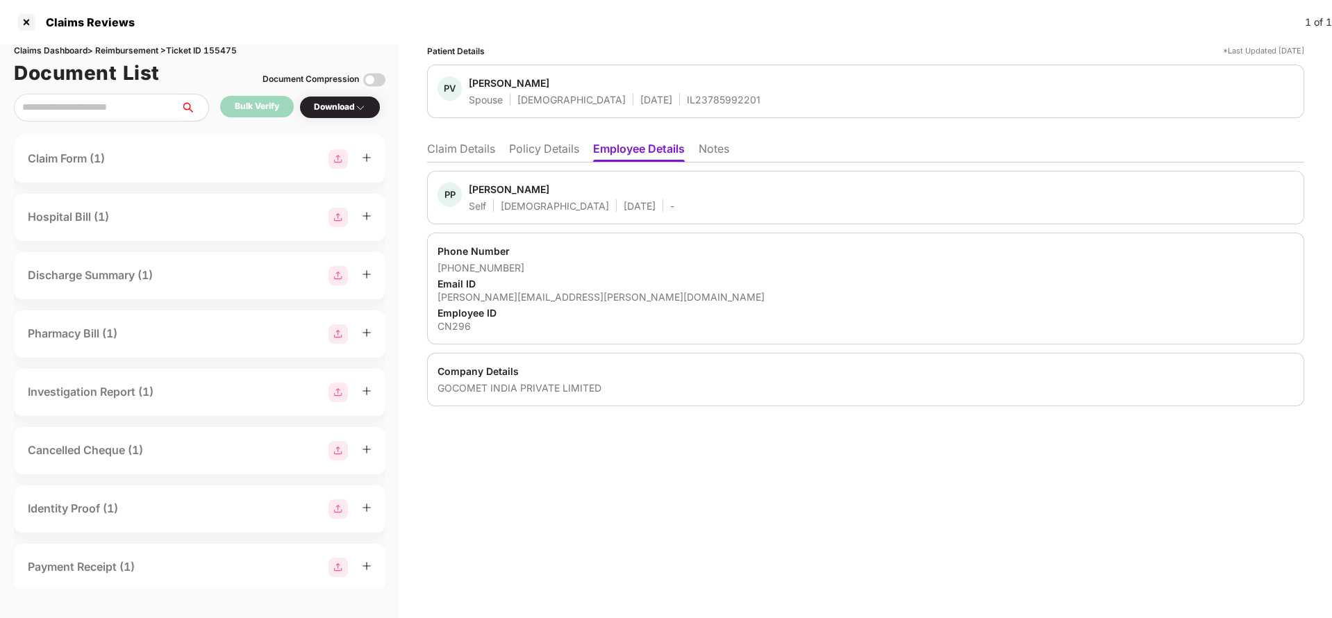
click at [538, 147] on li "Policy Details" at bounding box center [544, 152] width 70 height 20
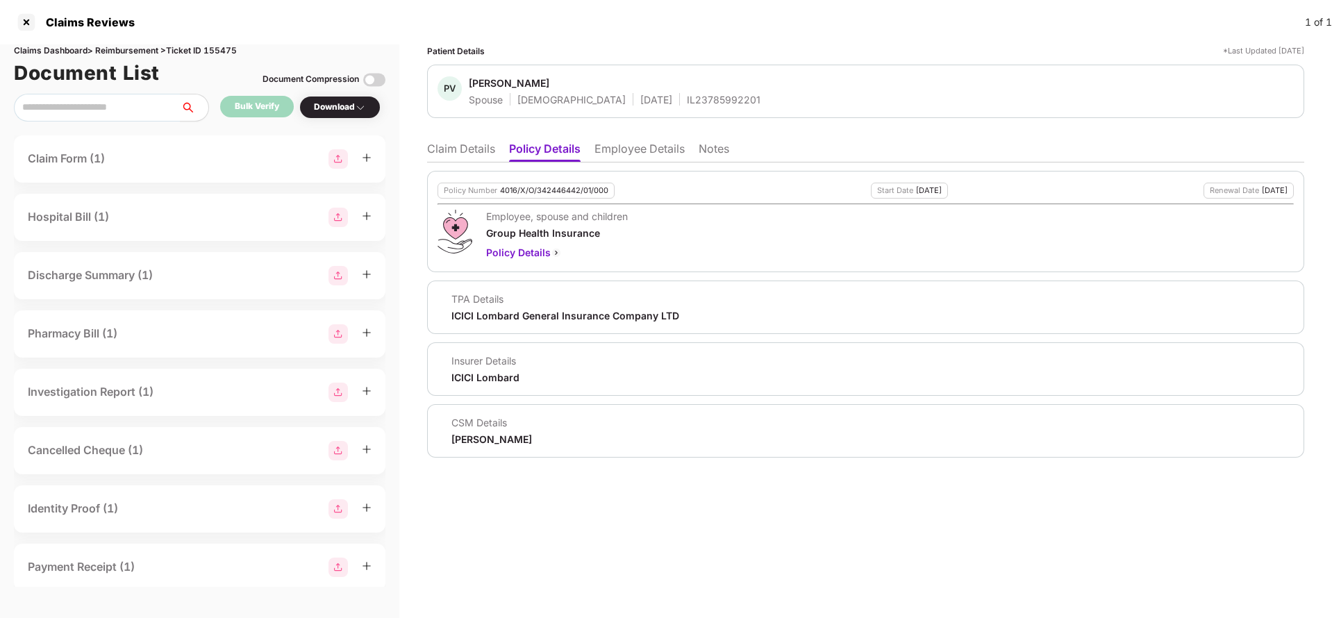
click at [573, 192] on div "4016/X/O/342446442/01/000" at bounding box center [554, 190] width 108 height 9
copy div "4016/X/O/342446442/01/000"
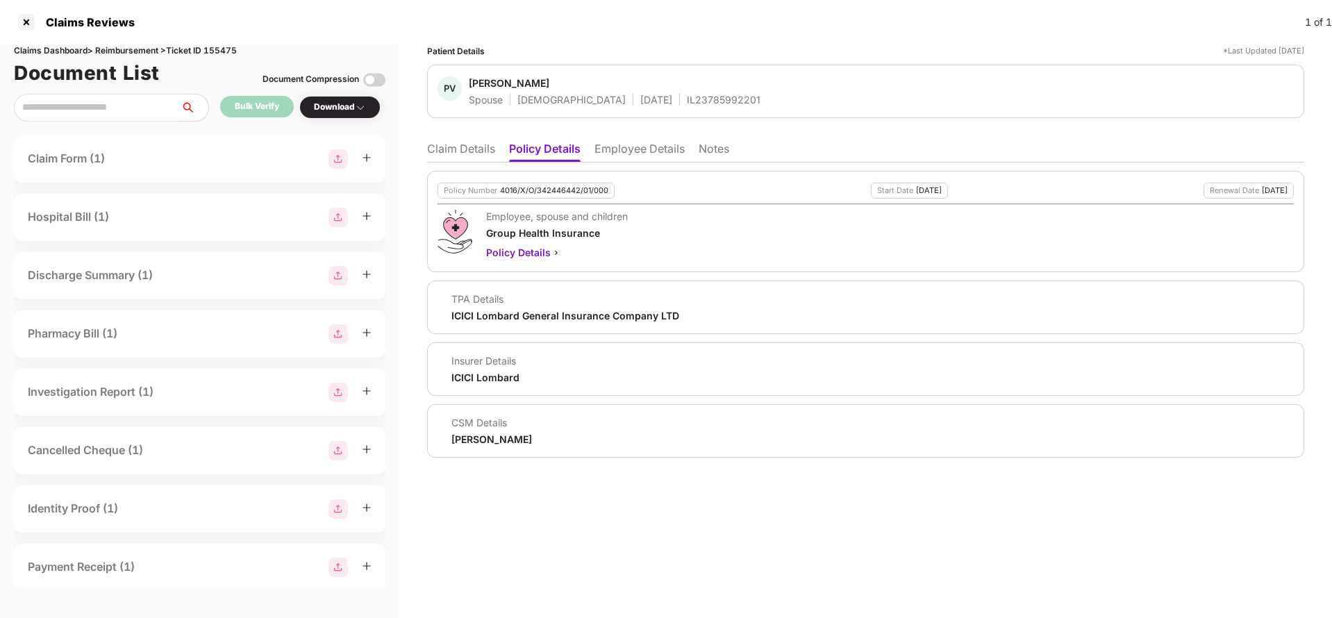
click at [687, 101] on div "IL23785992201" at bounding box center [724, 99] width 74 height 13
copy div "IL23785992201"
click at [473, 152] on li "Claim Details" at bounding box center [461, 152] width 68 height 20
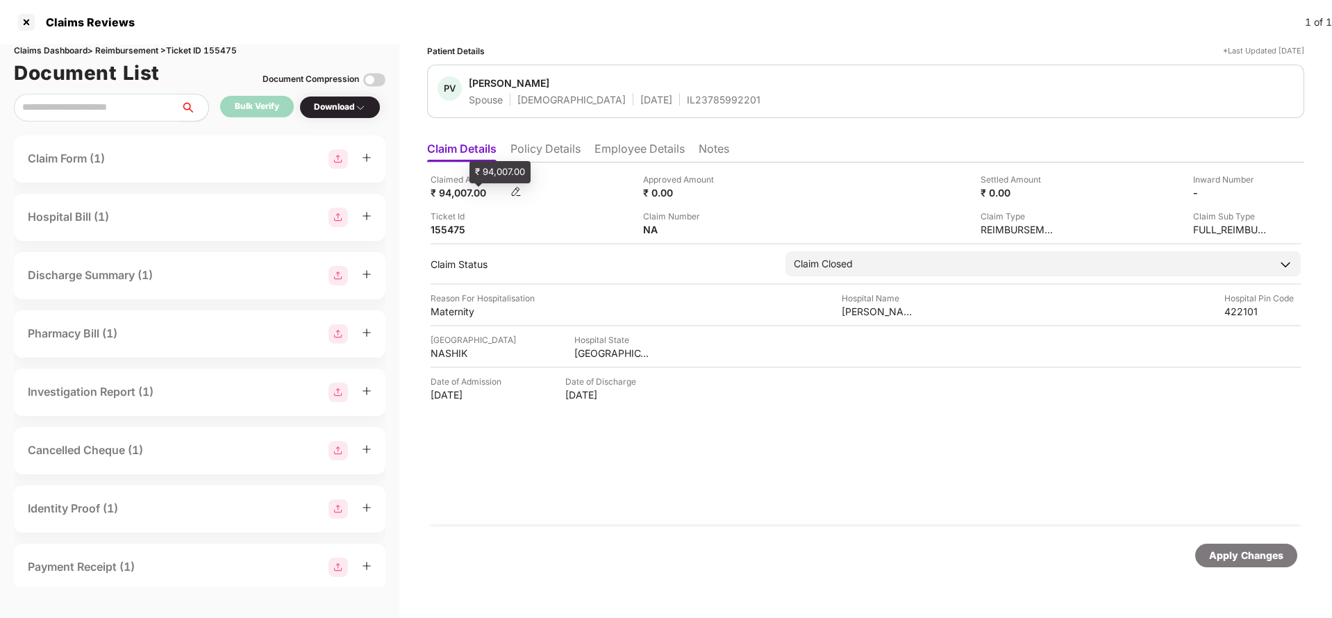
click at [452, 191] on div "₹ 94,007.00" at bounding box center [469, 192] width 76 height 13
copy div "94,007"
click at [888, 315] on div "[PERSON_NAME] Maternity Home" at bounding box center [880, 311] width 76 height 13
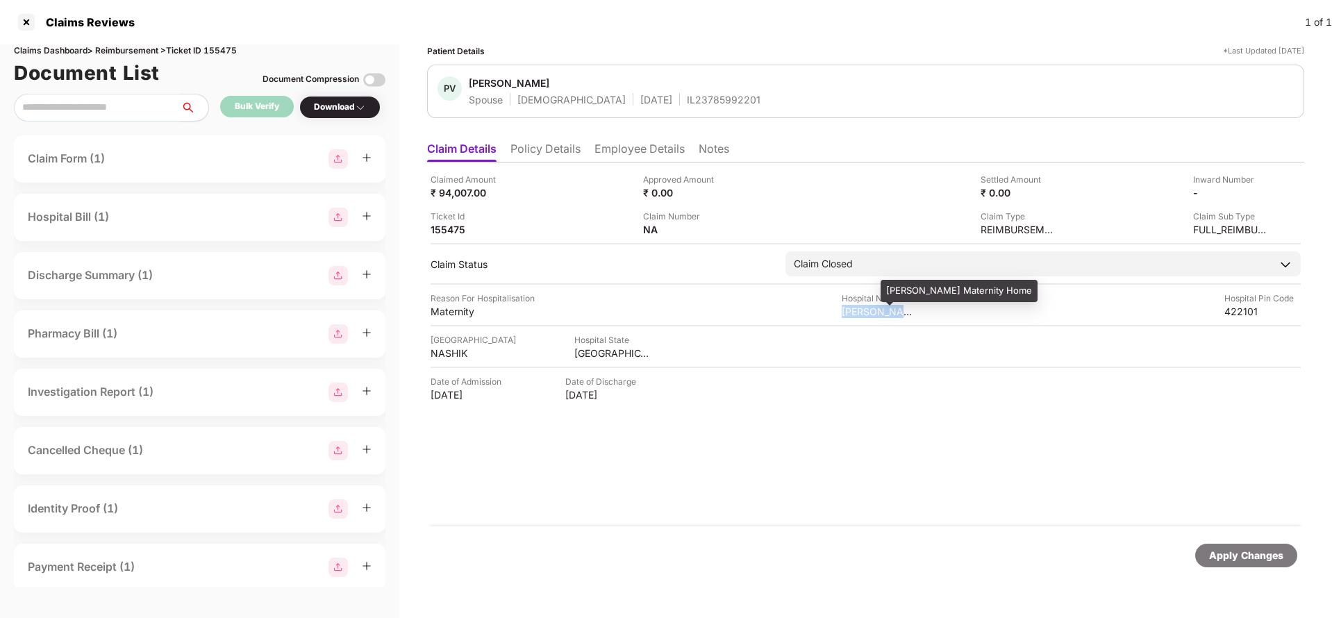
click at [888, 315] on div "[PERSON_NAME] Maternity Home" at bounding box center [880, 311] width 76 height 13
copy div "[PERSON_NAME] Maternity Home"
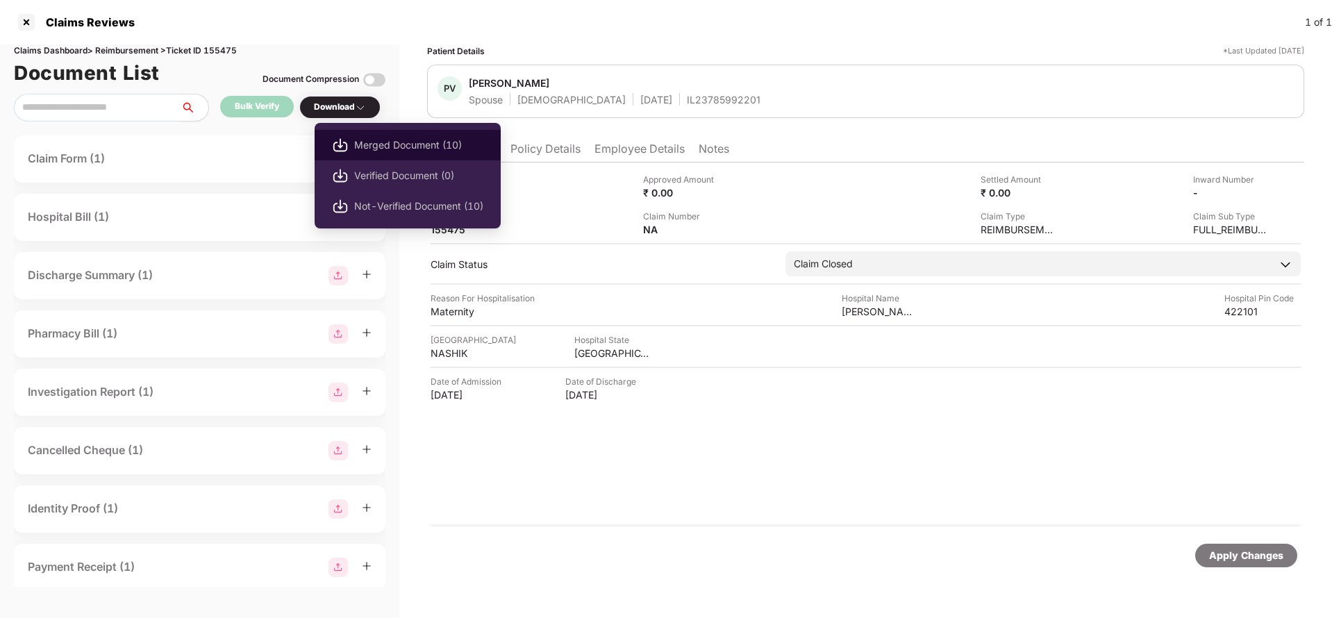
click at [410, 146] on span "Merged Document (10)" at bounding box center [418, 145] width 129 height 15
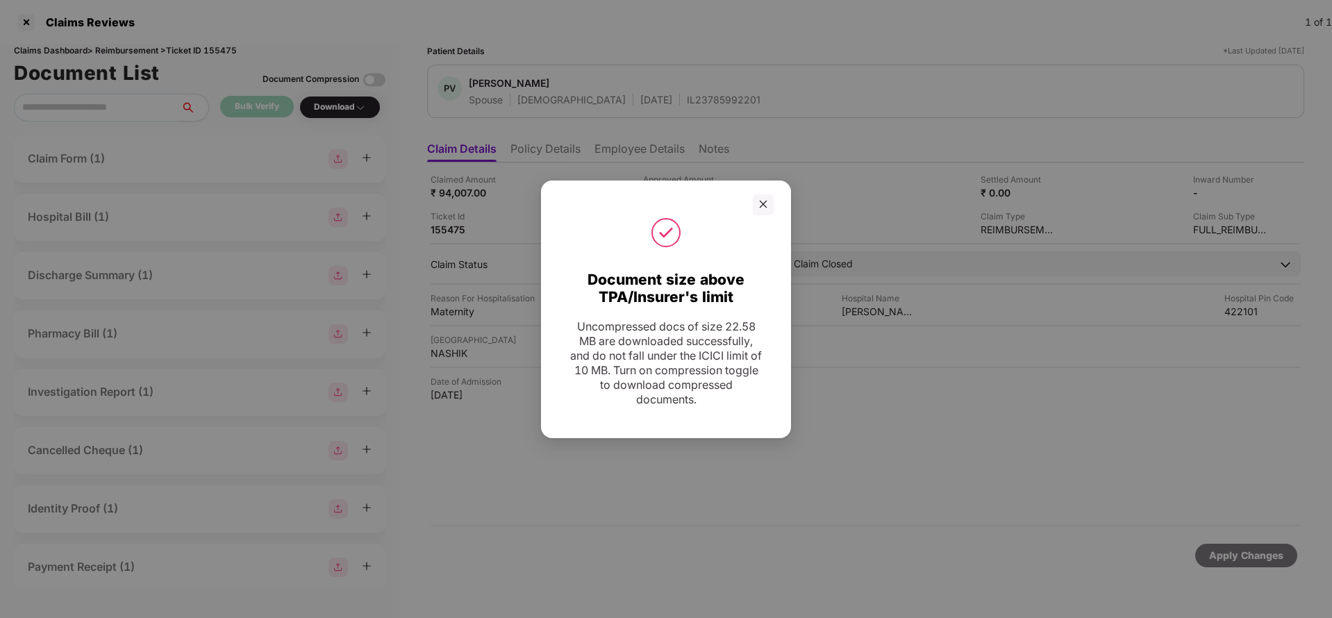
drag, startPoint x: 765, startPoint y: 199, endPoint x: 793, endPoint y: 180, distance: 32.9
click at [765, 199] on icon "close" at bounding box center [764, 204] width 10 height 10
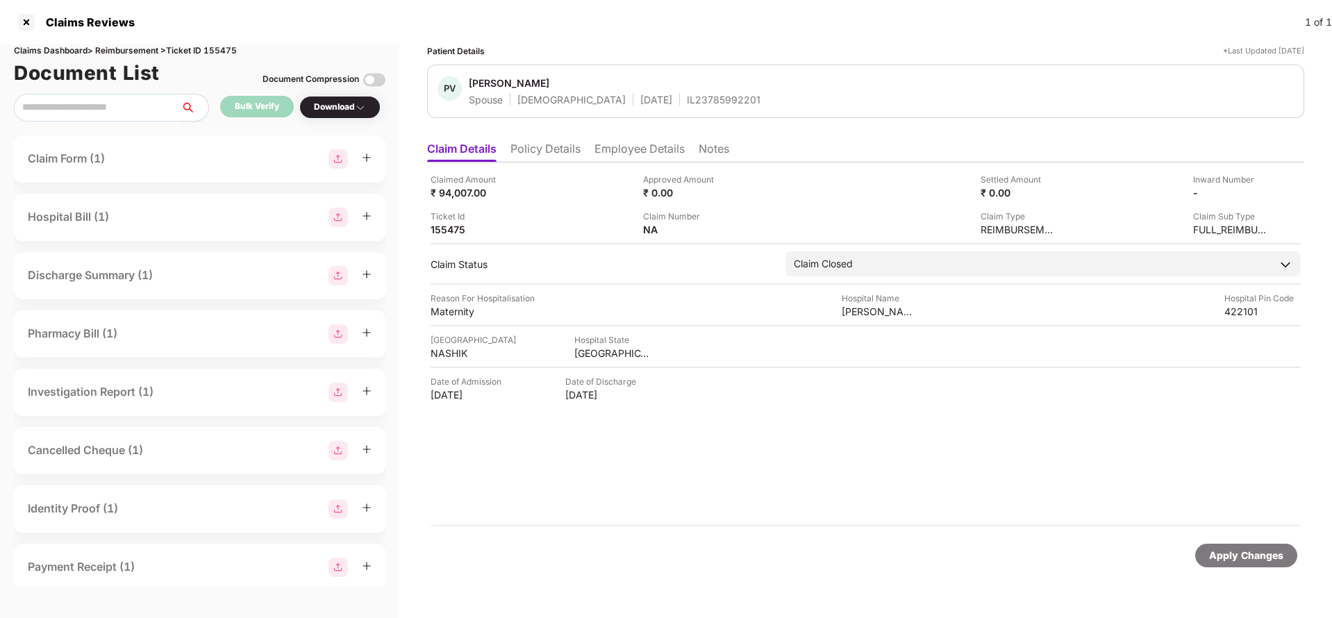
click at [378, 76] on img at bounding box center [374, 80] width 22 height 22
click at [357, 102] on div "Download" at bounding box center [340, 107] width 52 height 13
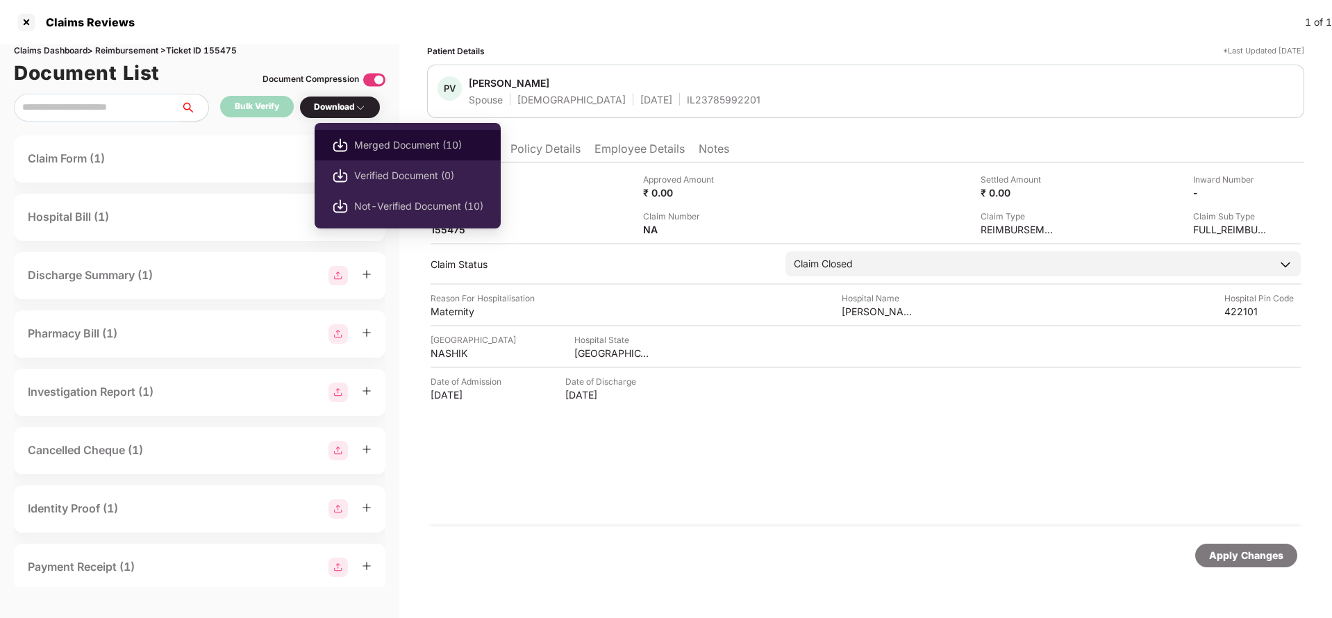
click at [407, 151] on span "Merged Document (10)" at bounding box center [418, 145] width 129 height 15
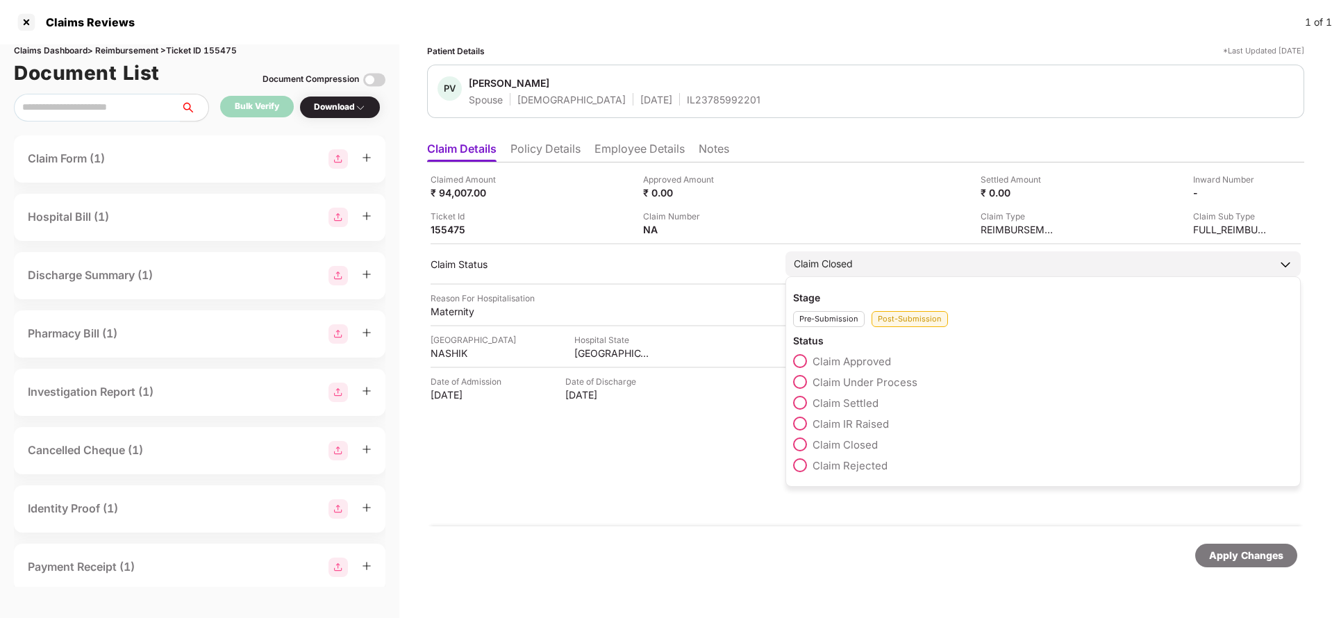
click at [845, 323] on div "Pre-Submission" at bounding box center [829, 319] width 72 height 16
click at [845, 410] on div "Claim Started" at bounding box center [1043, 406] width 500 height 21
click at [844, 401] on span "Claim Started" at bounding box center [846, 403] width 67 height 13
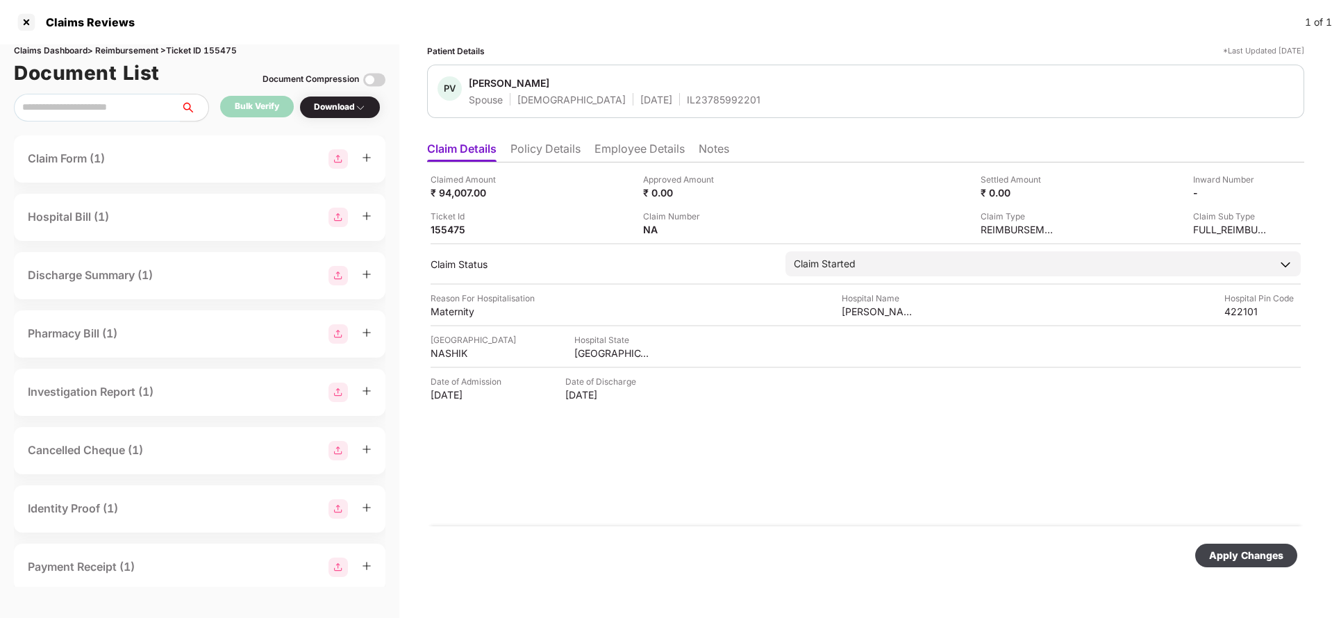
click at [1257, 556] on div "Apply Changes" at bounding box center [1246, 555] width 74 height 15
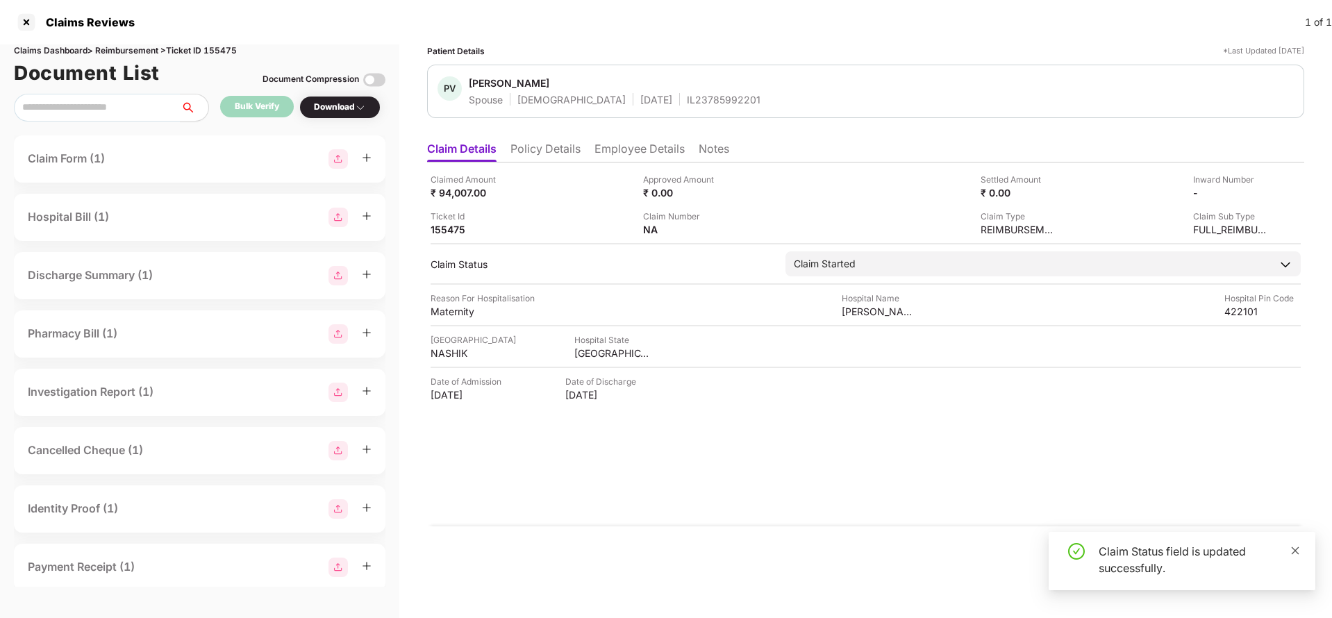
click at [1298, 549] on icon "close" at bounding box center [1296, 551] width 8 height 8
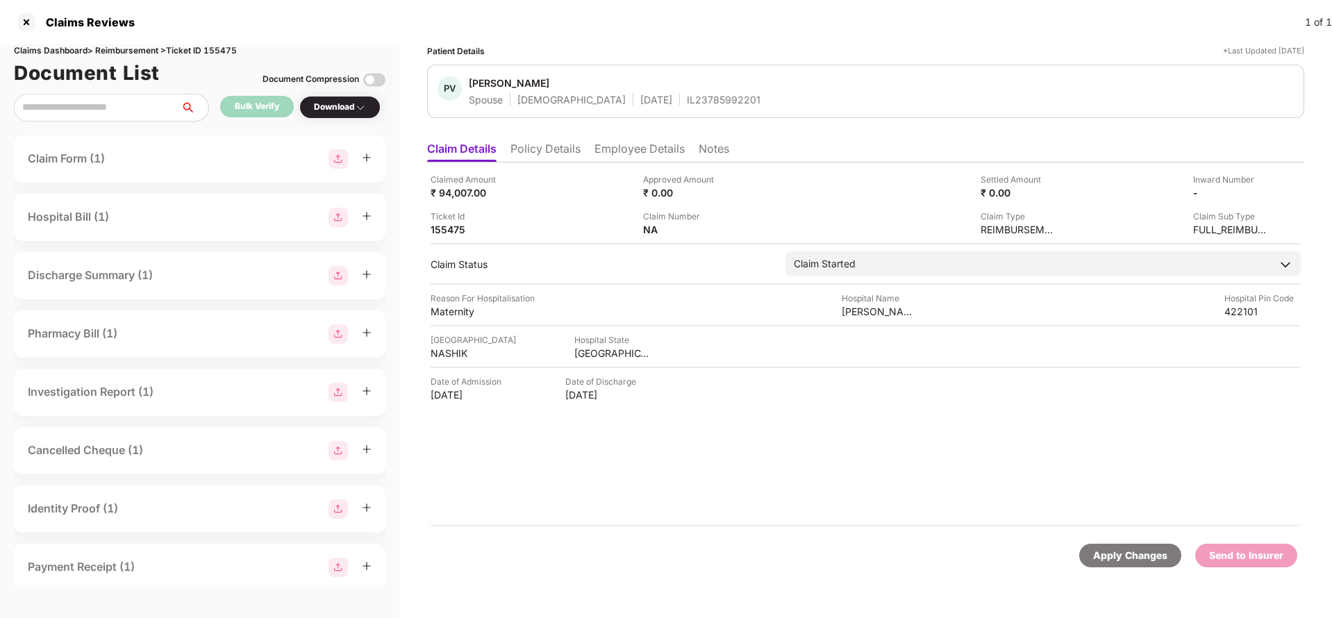
click at [1128, 557] on div "Apply Changes" at bounding box center [1130, 555] width 74 height 15
click at [1142, 552] on div "Apply Changes" at bounding box center [1130, 555] width 74 height 15
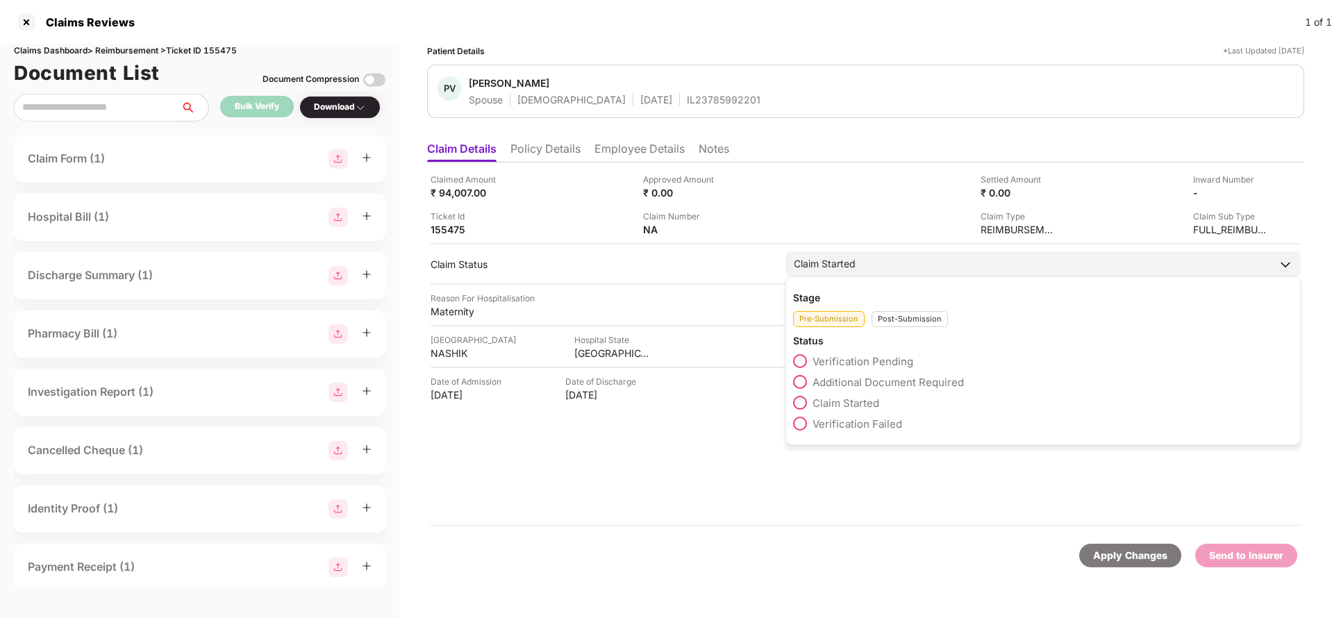
click at [840, 267] on div "Claim Started" at bounding box center [825, 263] width 62 height 15
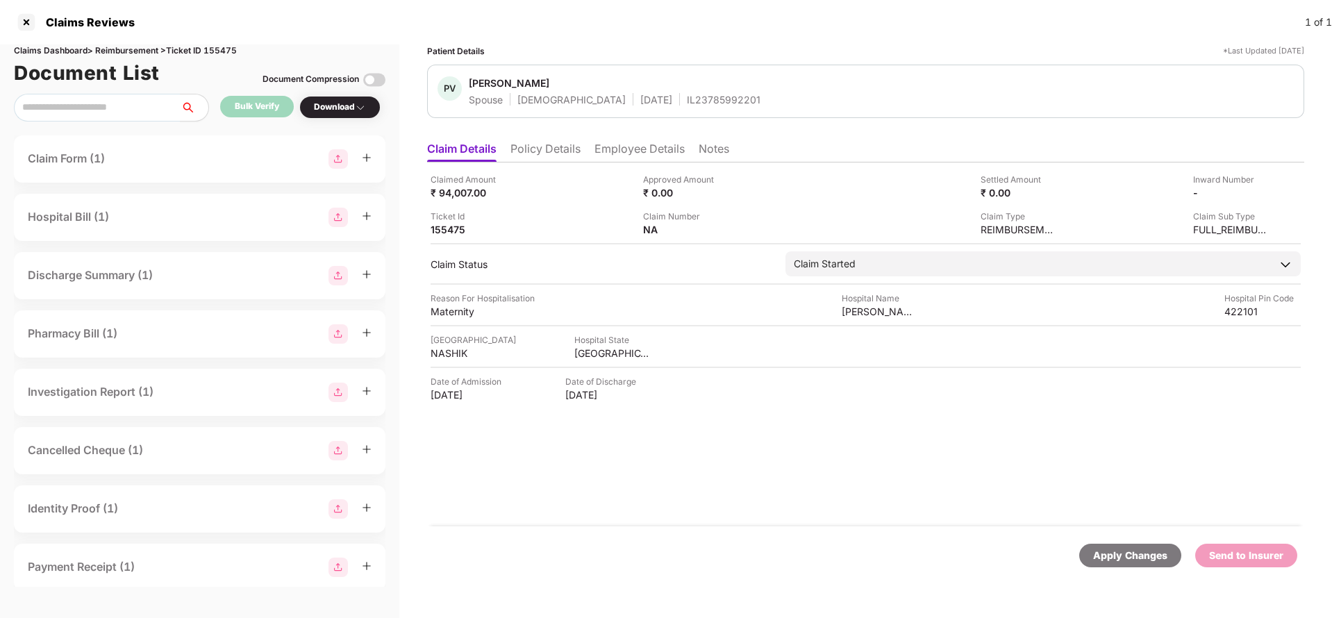
click at [1141, 552] on div "Apply Changes" at bounding box center [1130, 555] width 74 height 15
click at [1152, 561] on div "Apply Changes" at bounding box center [1130, 555] width 74 height 15
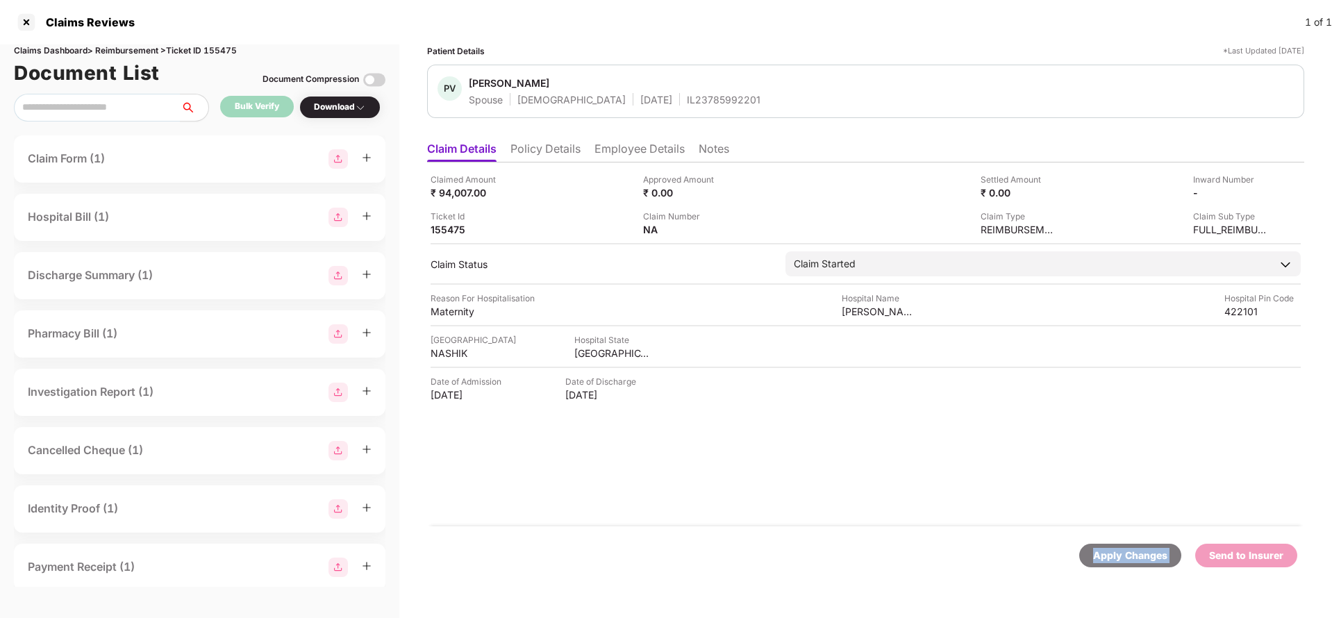
click at [1152, 561] on div "Apply Changes" at bounding box center [1130, 555] width 74 height 15
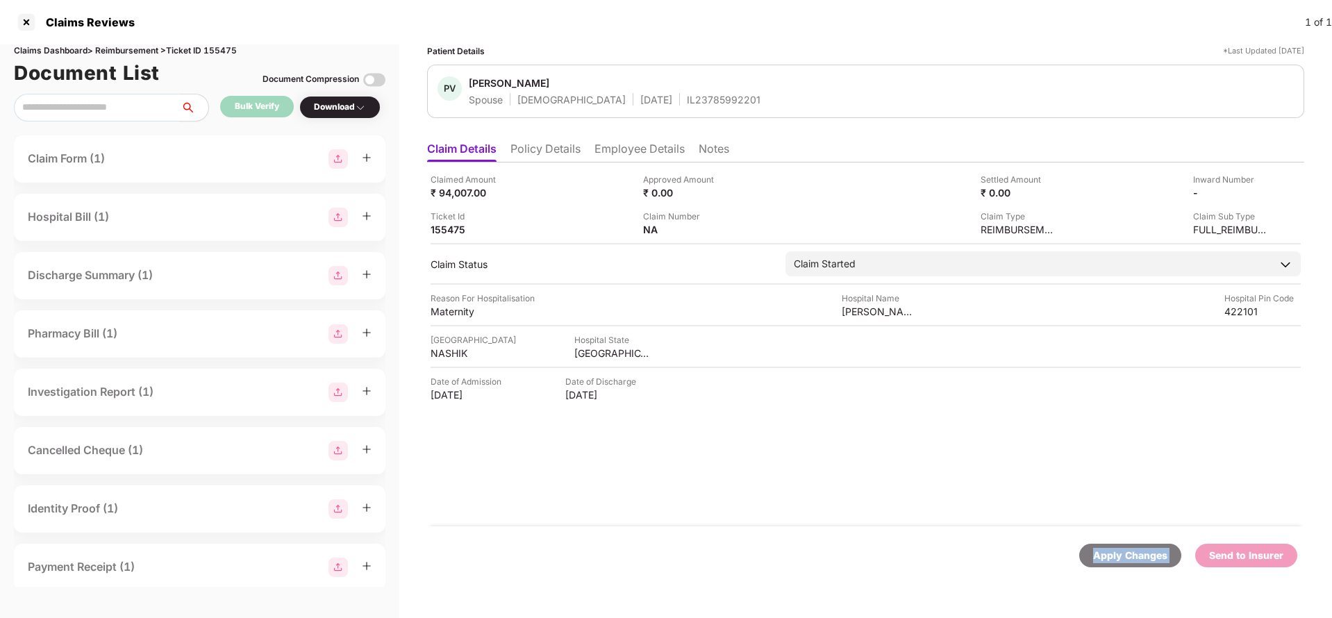
click at [1151, 562] on div "Apply Changes" at bounding box center [1130, 555] width 74 height 15
click at [548, 157] on li "Policy Details" at bounding box center [546, 152] width 70 height 20
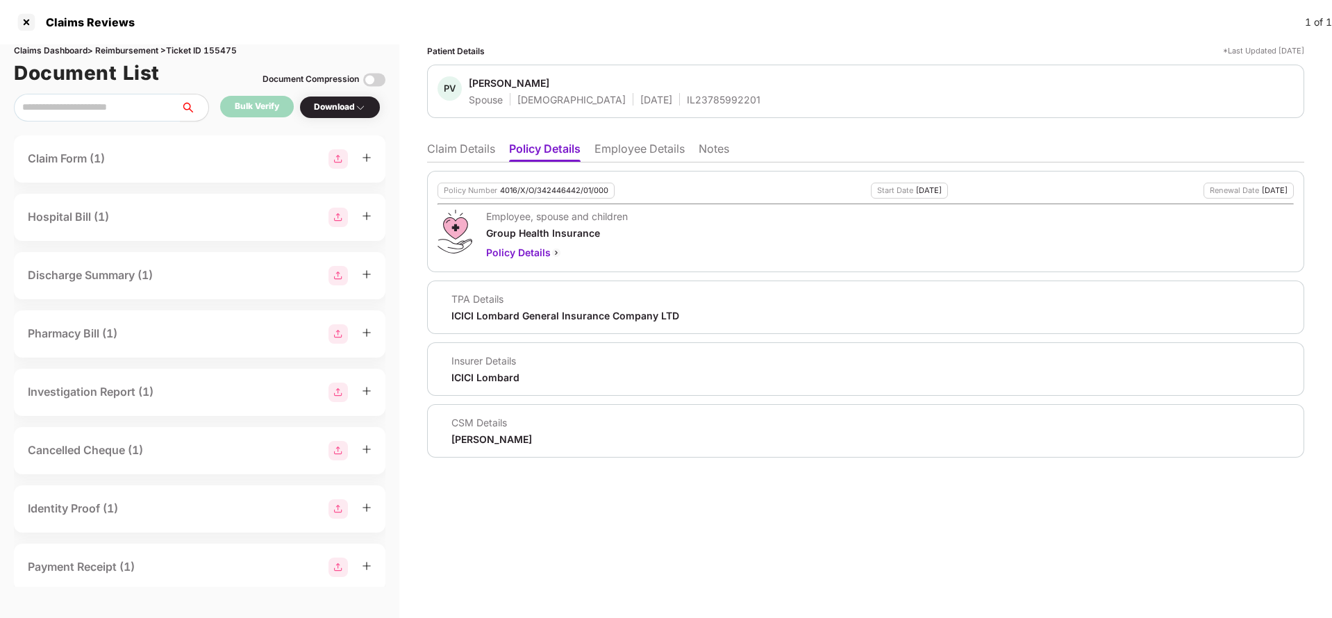
click at [553, 189] on div "4016/X/O/342446442/01/000" at bounding box center [554, 190] width 108 height 9
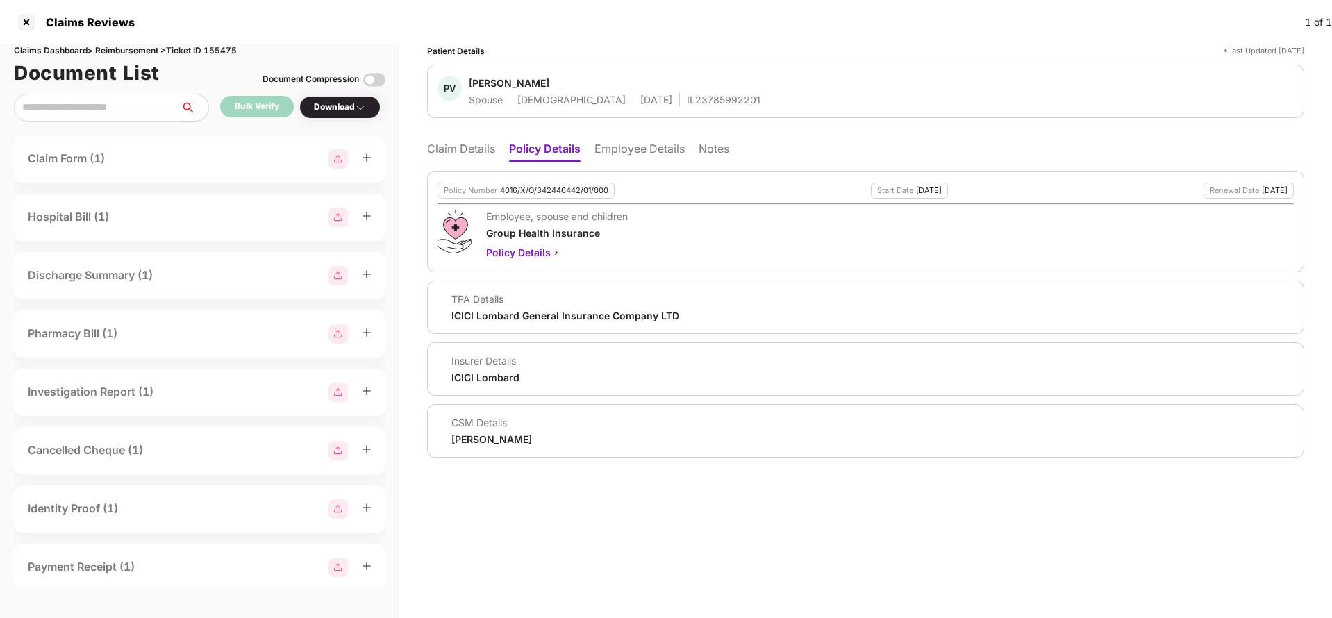
click at [687, 102] on div "IL23785992201" at bounding box center [724, 99] width 74 height 13
copy div "IL23785992201"
click at [436, 146] on li "Claim Details" at bounding box center [461, 152] width 68 height 20
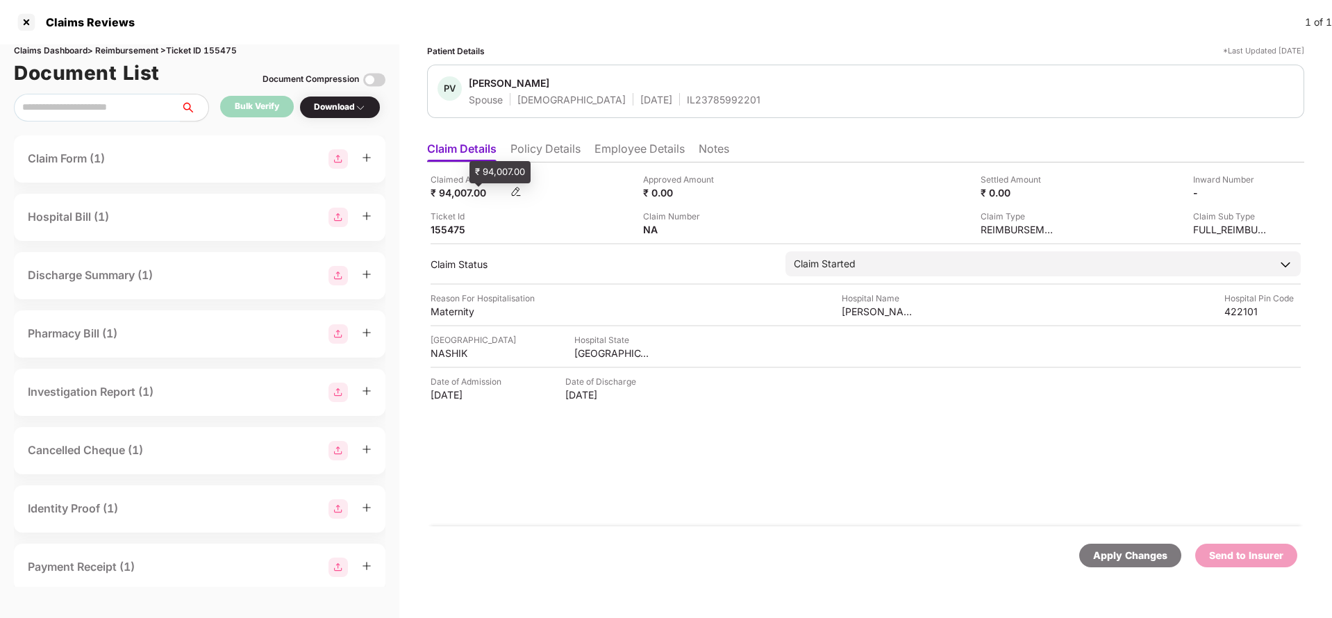
click at [454, 192] on div "₹ 94,007.00" at bounding box center [469, 192] width 76 height 13
click at [555, 188] on div "Claimed Amount ₹ 94,007.00" at bounding box center [532, 186] width 202 height 26
click at [452, 194] on div "₹ 94,007.00" at bounding box center [469, 192] width 76 height 13
copy div "94,007"
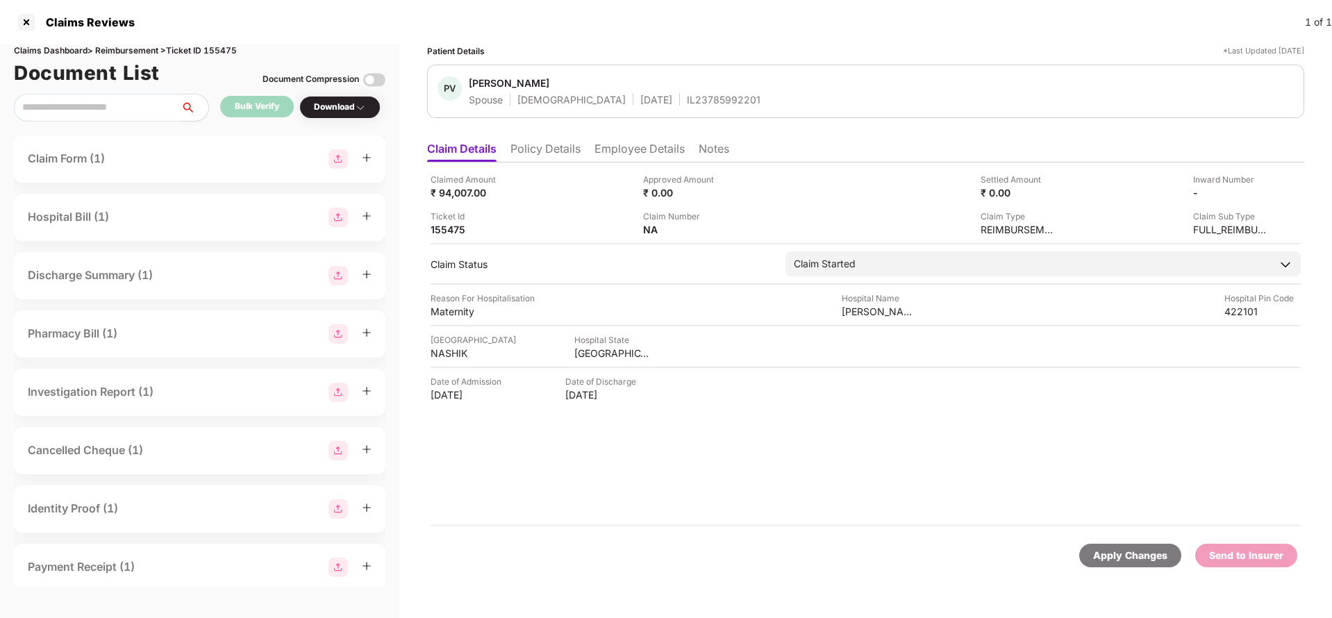
click at [877, 317] on div "[PERSON_NAME] Maternity Home" at bounding box center [880, 311] width 76 height 13
copy div "[PERSON_NAME] Maternity Home"
click at [1268, 193] on img at bounding box center [1264, 191] width 11 height 11
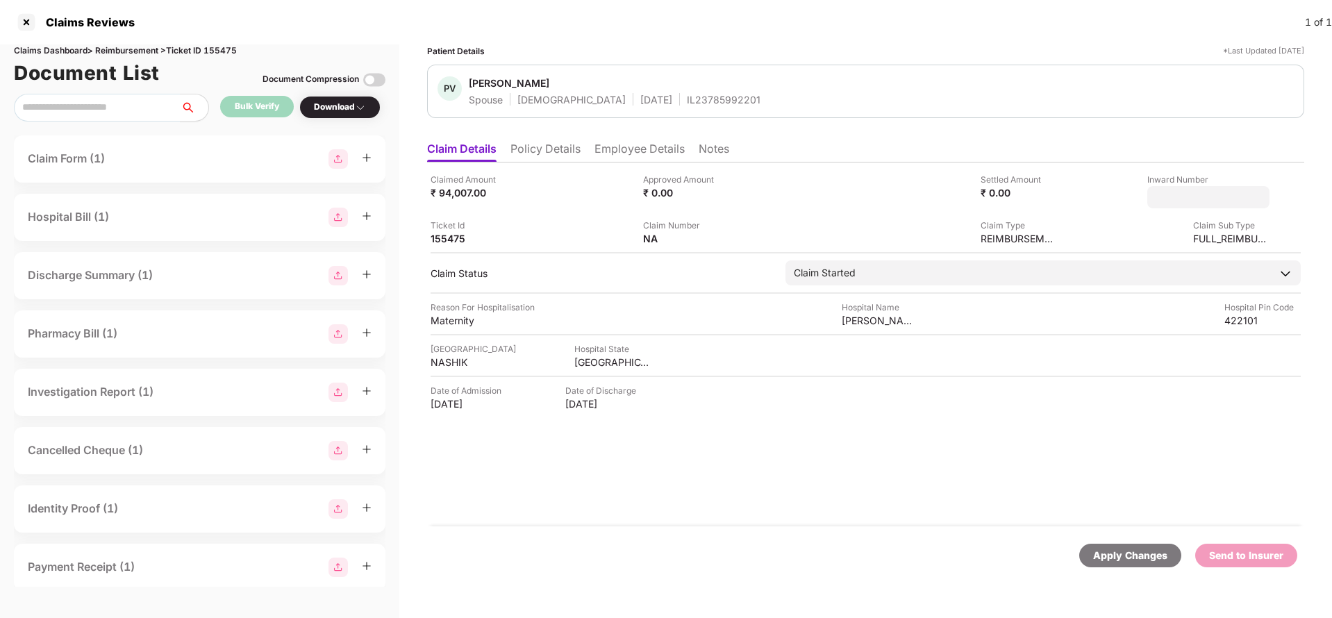
type input "**********"
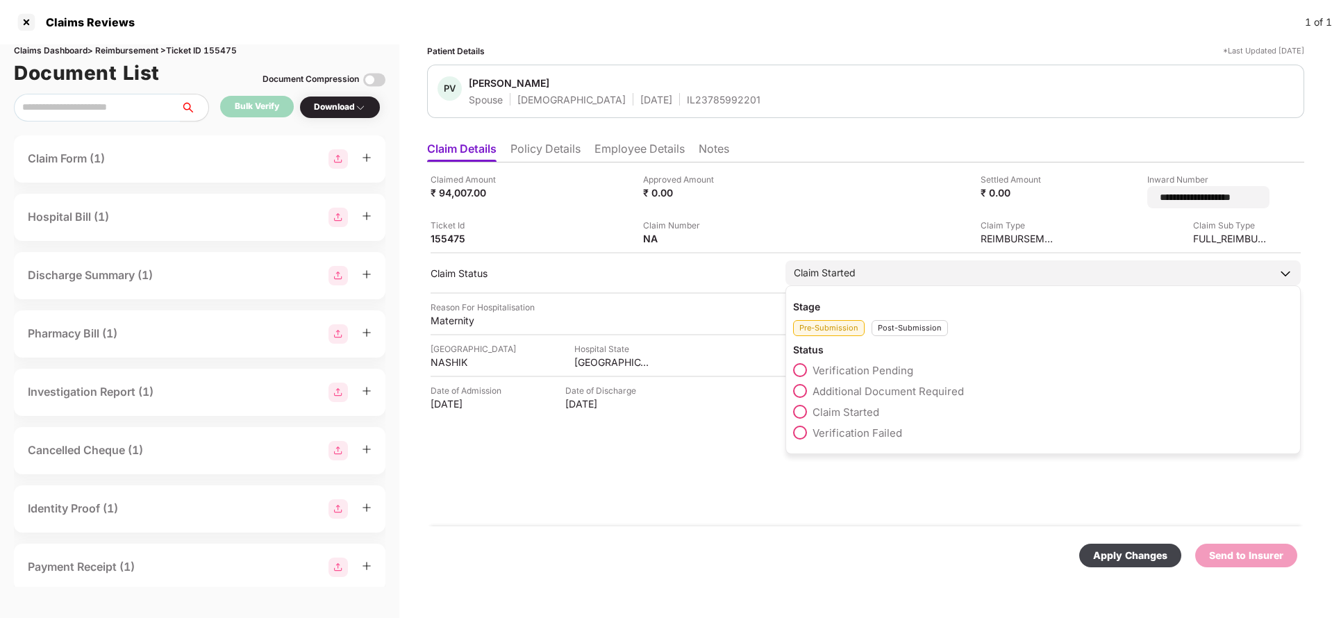
click at [914, 272] on div "Claim Started" at bounding box center [1043, 272] width 515 height 25
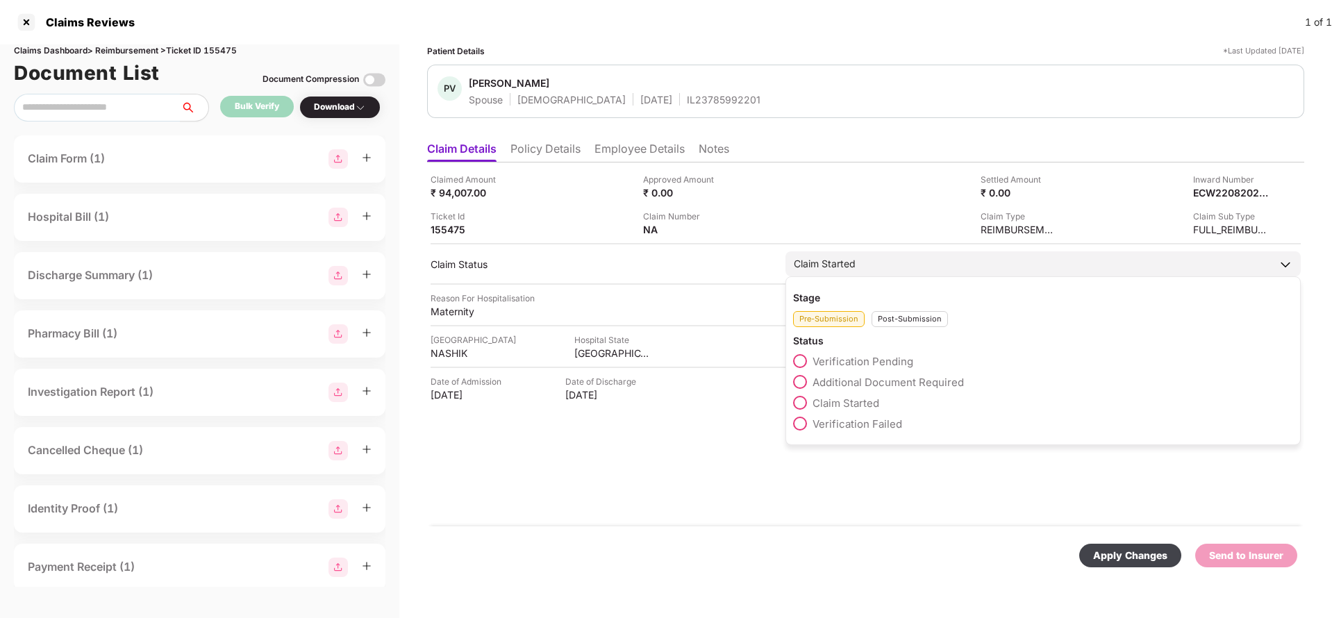
click at [904, 317] on div "Post-Submission" at bounding box center [910, 319] width 76 height 16
click at [868, 385] on span "Claim Under Process" at bounding box center [865, 382] width 105 height 13
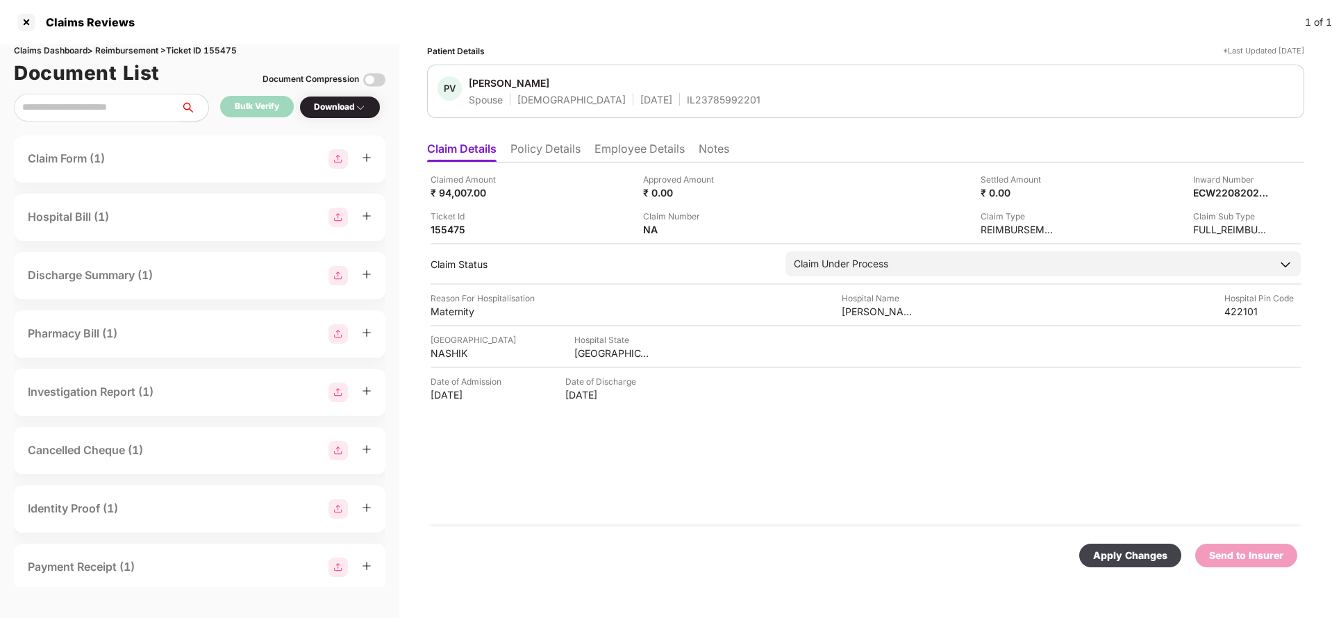
click at [1131, 555] on div "Apply Changes" at bounding box center [1130, 555] width 74 height 15
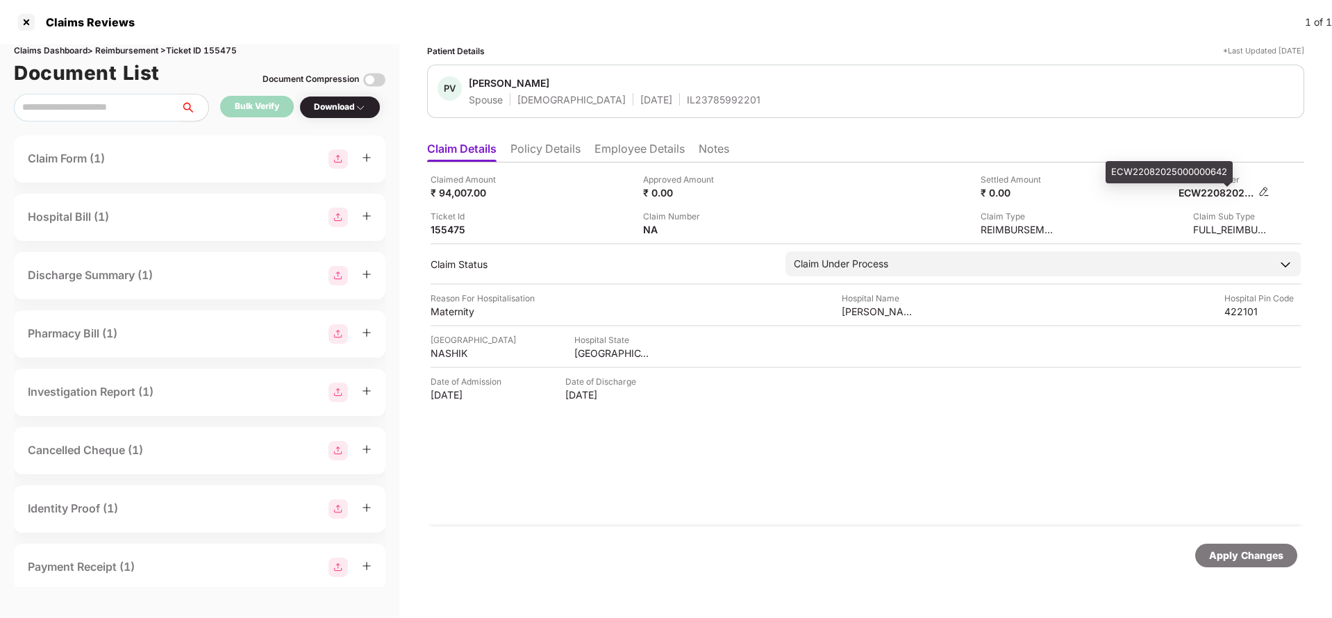
click at [1216, 186] on div "ECW22082025000000642" at bounding box center [1217, 192] width 76 height 13
copy div "ECW22082025000000642"
click at [687, 100] on div "IL23785992201" at bounding box center [724, 99] width 74 height 13
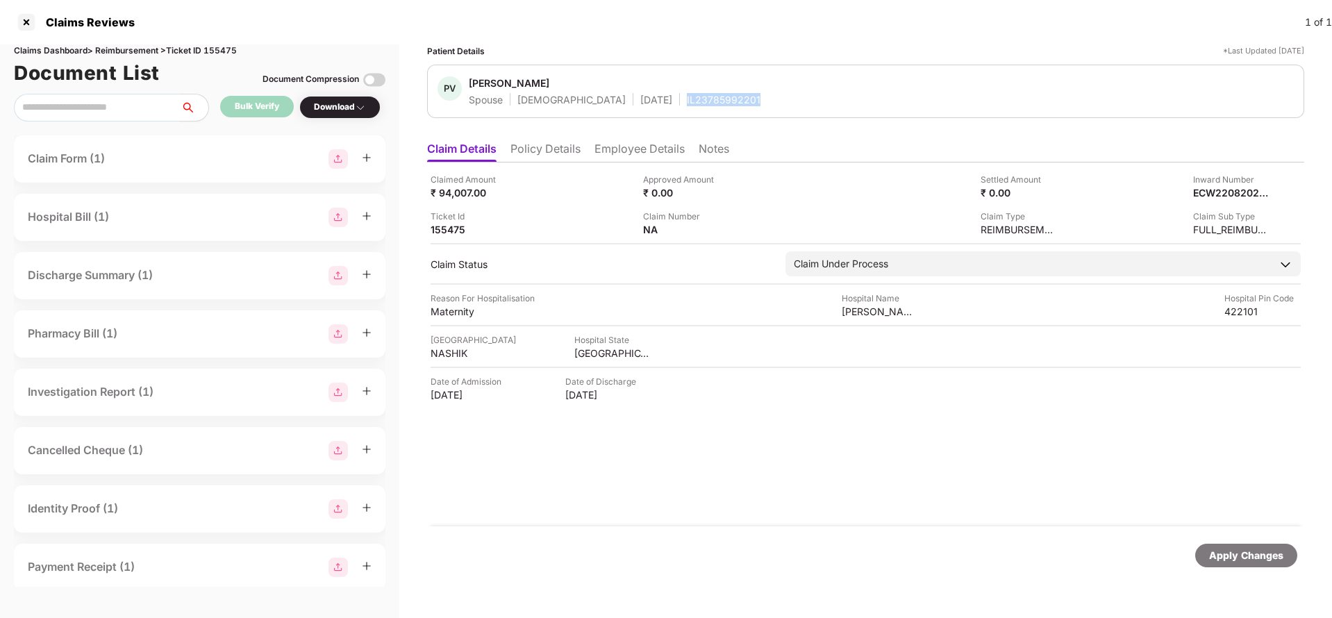
click at [687, 100] on div "IL23785992201" at bounding box center [724, 99] width 74 height 13
copy div "IL23785992201"
click at [1250, 556] on div "Apply Changes" at bounding box center [1246, 555] width 74 height 15
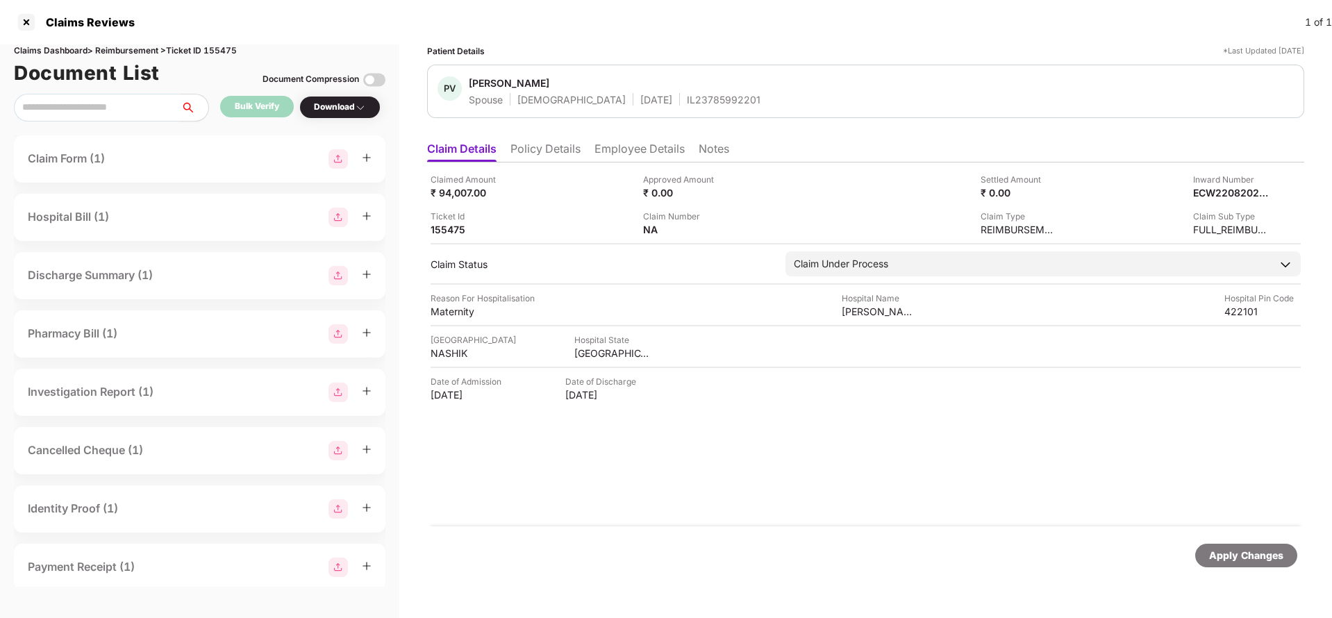
click at [220, 45] on div "Claims Dashboard > Reimbursement > Ticket ID 155475" at bounding box center [200, 50] width 372 height 13
copy div "155475"
click at [1234, 546] on div "Apply Changes" at bounding box center [1246, 556] width 102 height 24
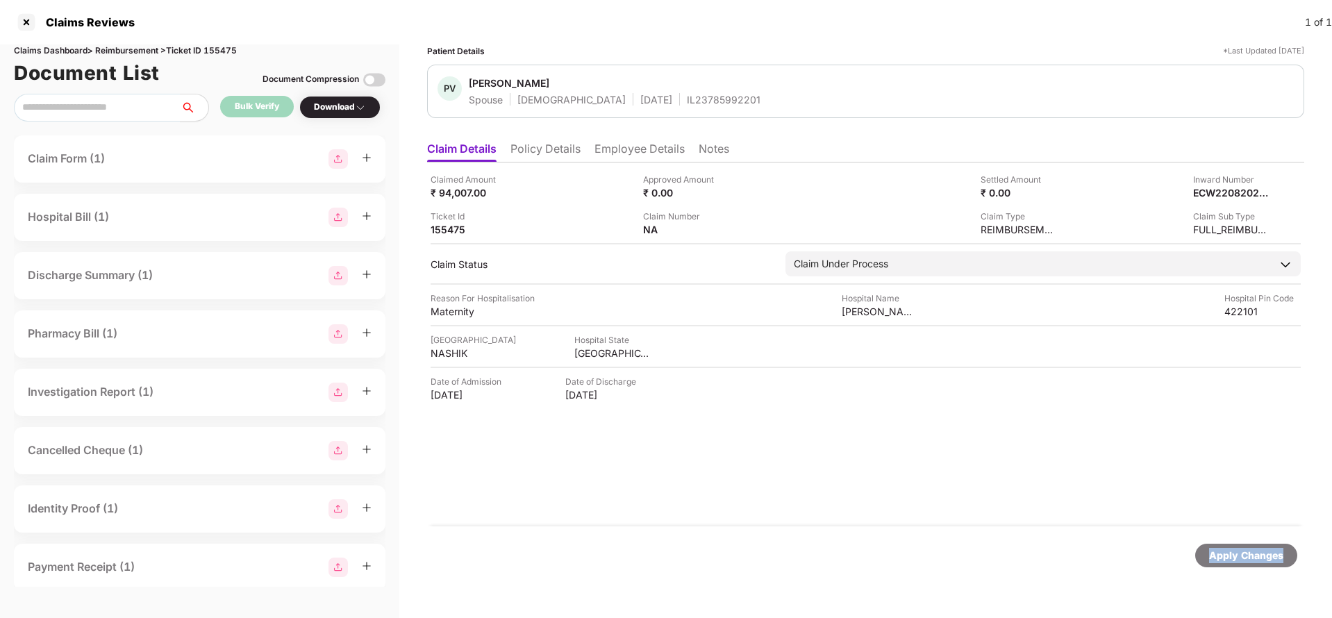
click at [1234, 546] on div "Apply Changes" at bounding box center [1246, 556] width 102 height 24
click at [1245, 552] on div "Apply Changes" at bounding box center [1246, 555] width 74 height 15
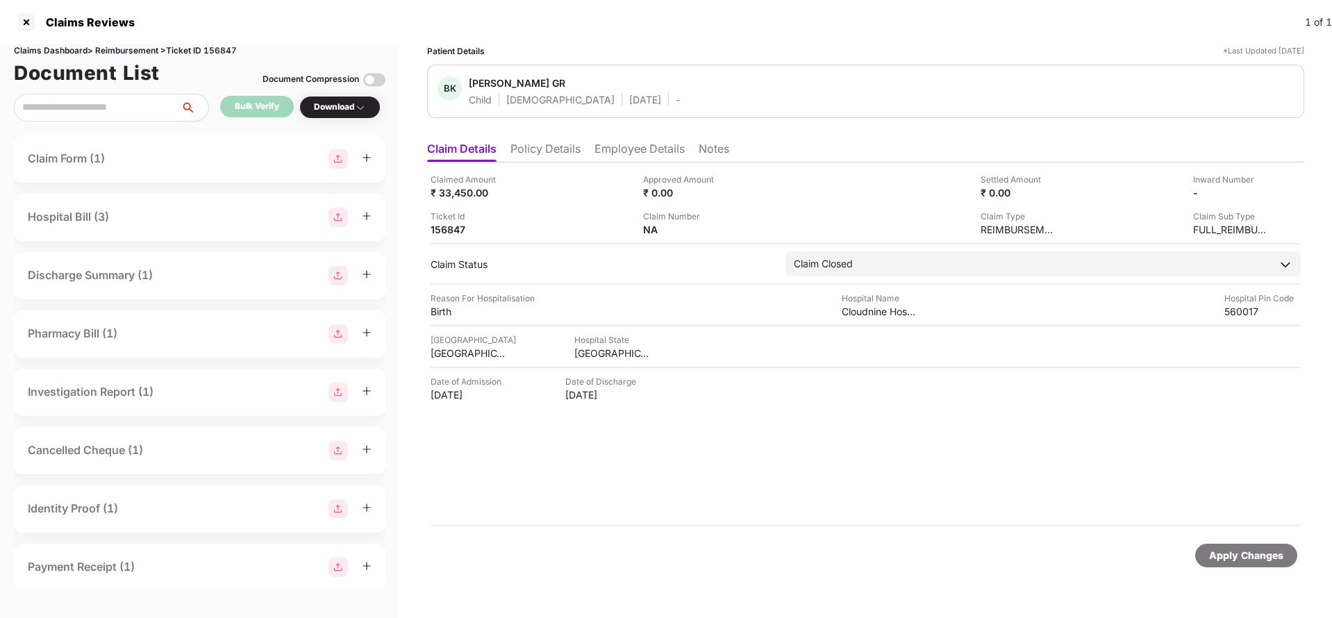
click at [219, 51] on div "Claims Dashboard > Reimbursement > Ticket ID 156847" at bounding box center [200, 50] width 372 height 13
copy div "156847"
click at [1268, 556] on div "Apply Changes" at bounding box center [1246, 555] width 74 height 15
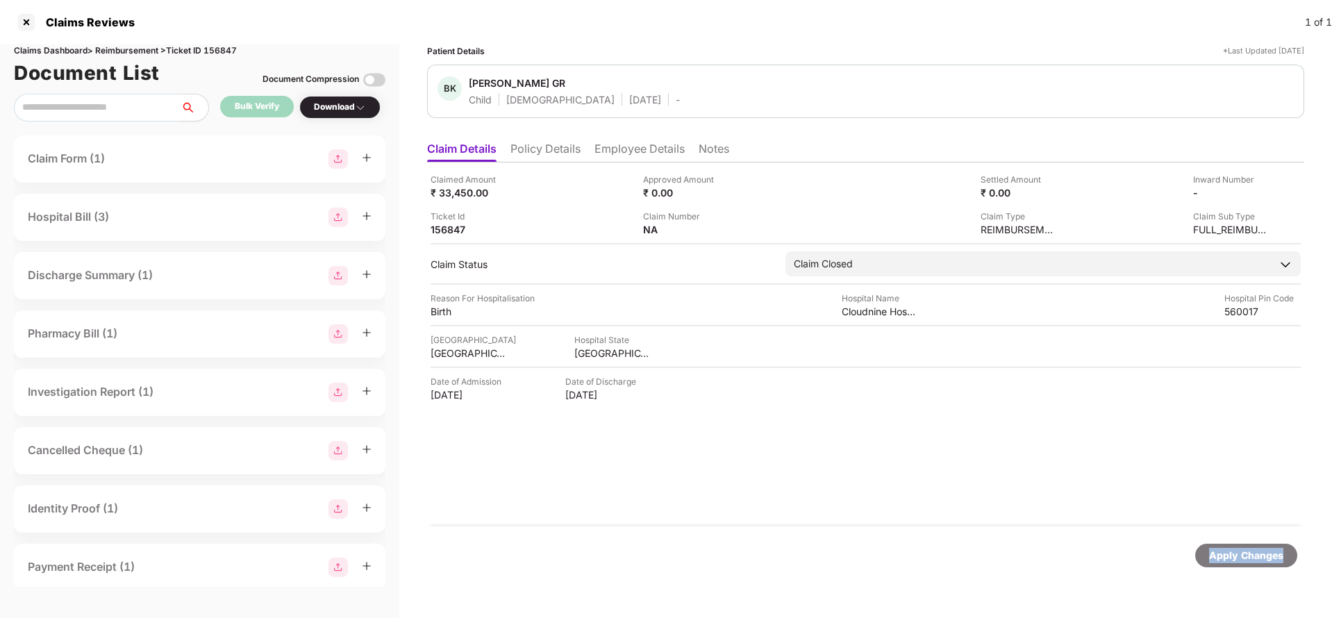
click at [1268, 556] on div "Apply Changes" at bounding box center [1246, 555] width 74 height 15
click at [1245, 552] on div "Apply Changes" at bounding box center [1246, 555] width 74 height 15
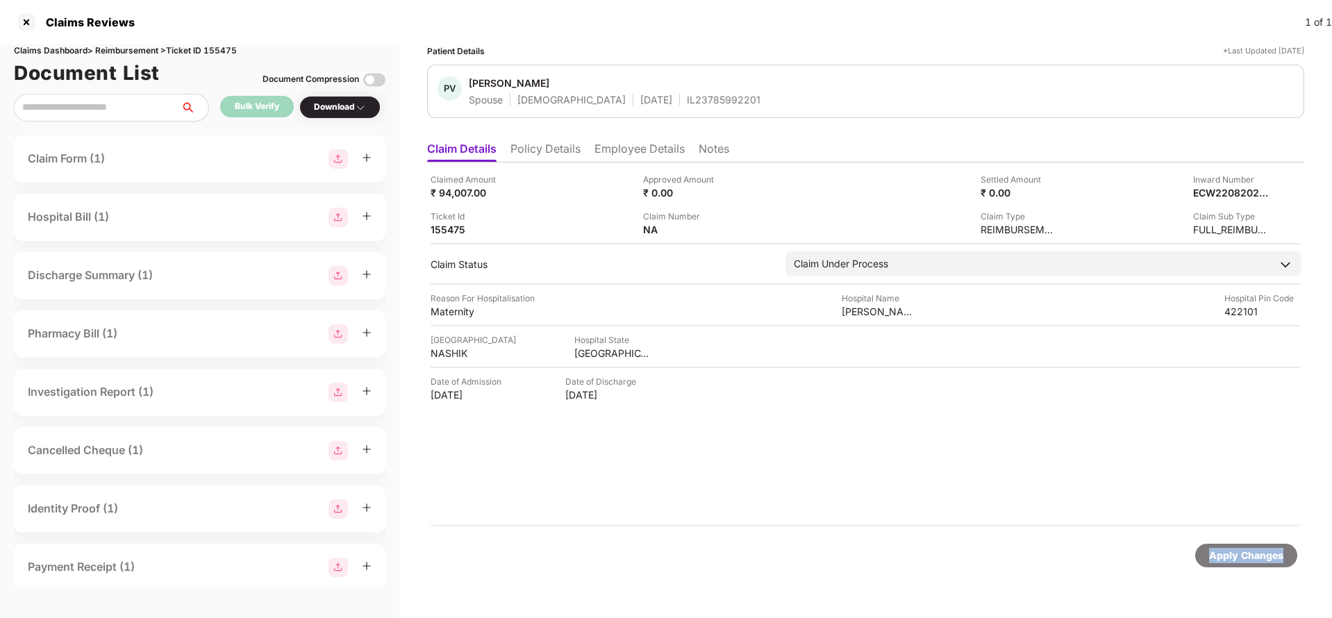
click at [1245, 552] on div "Apply Changes" at bounding box center [1246, 555] width 74 height 15
click at [223, 56] on div "Claims Dashboard > Reimbursement > Ticket ID 155475" at bounding box center [200, 50] width 372 height 13
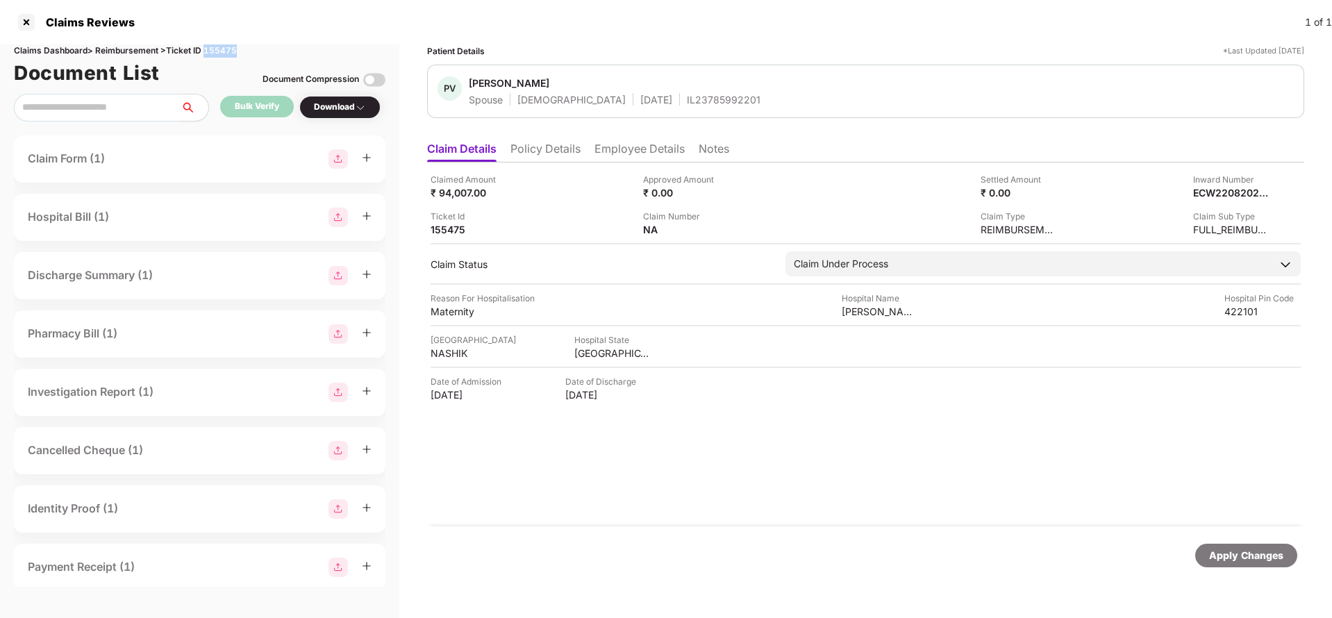
click at [223, 56] on div "Claims Dashboard > Reimbursement > Ticket ID 155475" at bounding box center [200, 50] width 372 height 13
copy div "155475"
click at [1251, 551] on div "Apply Changes" at bounding box center [1246, 555] width 74 height 15
click at [1245, 557] on div "Apply Changes" at bounding box center [1246, 555] width 74 height 15
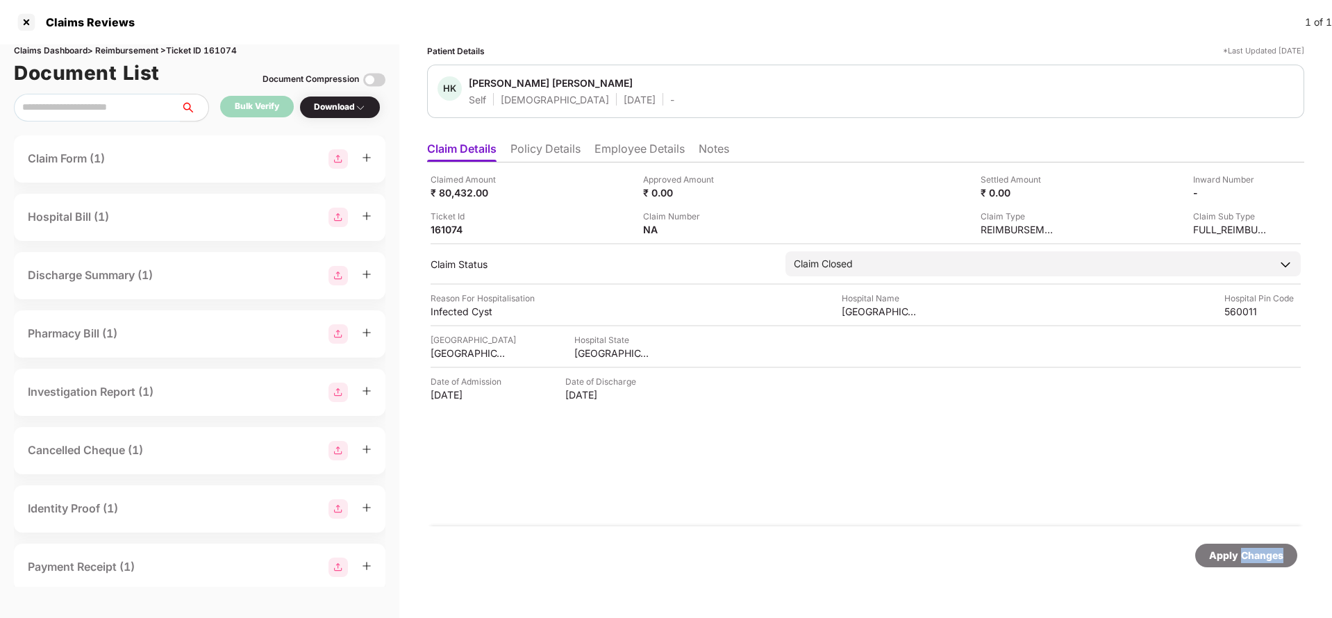
click at [1245, 557] on div "Apply Changes" at bounding box center [1246, 555] width 74 height 15
click at [224, 53] on div "Claims Dashboard > Reimbursement > Ticket ID 161074" at bounding box center [200, 50] width 372 height 13
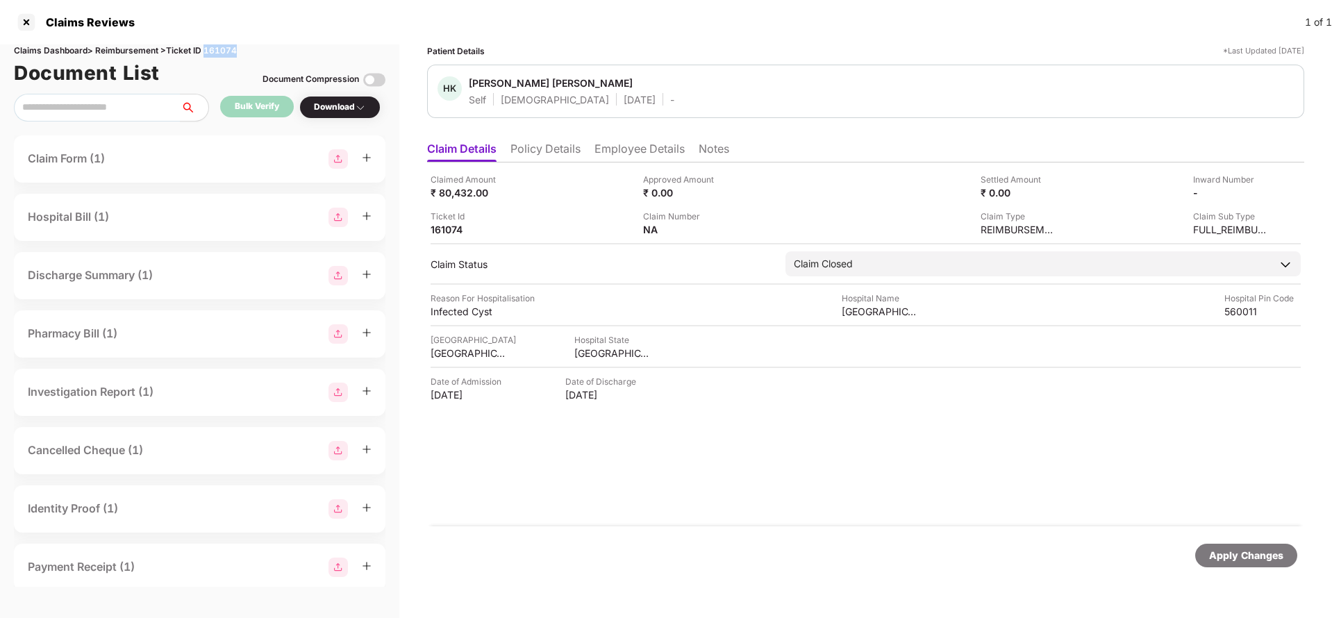
copy div "161074"
click at [1246, 545] on div "Apply Changes" at bounding box center [1246, 556] width 102 height 24
click at [226, 49] on div "Claims Dashboard > Reimbursement > Ticket ID 156847" at bounding box center [200, 50] width 372 height 13
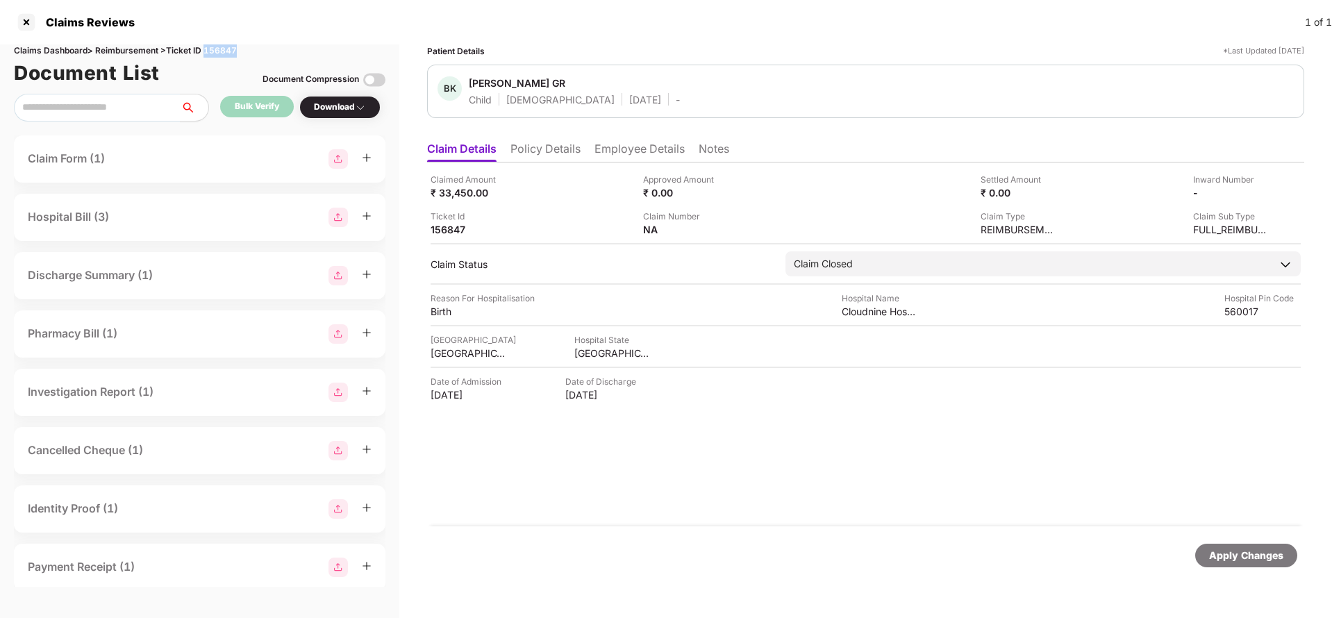
click at [226, 49] on div "Claims Dashboard > Reimbursement > Ticket ID 156847" at bounding box center [200, 50] width 372 height 13
copy div "156847"
click at [1229, 547] on div "Apply Changes" at bounding box center [1246, 556] width 102 height 24
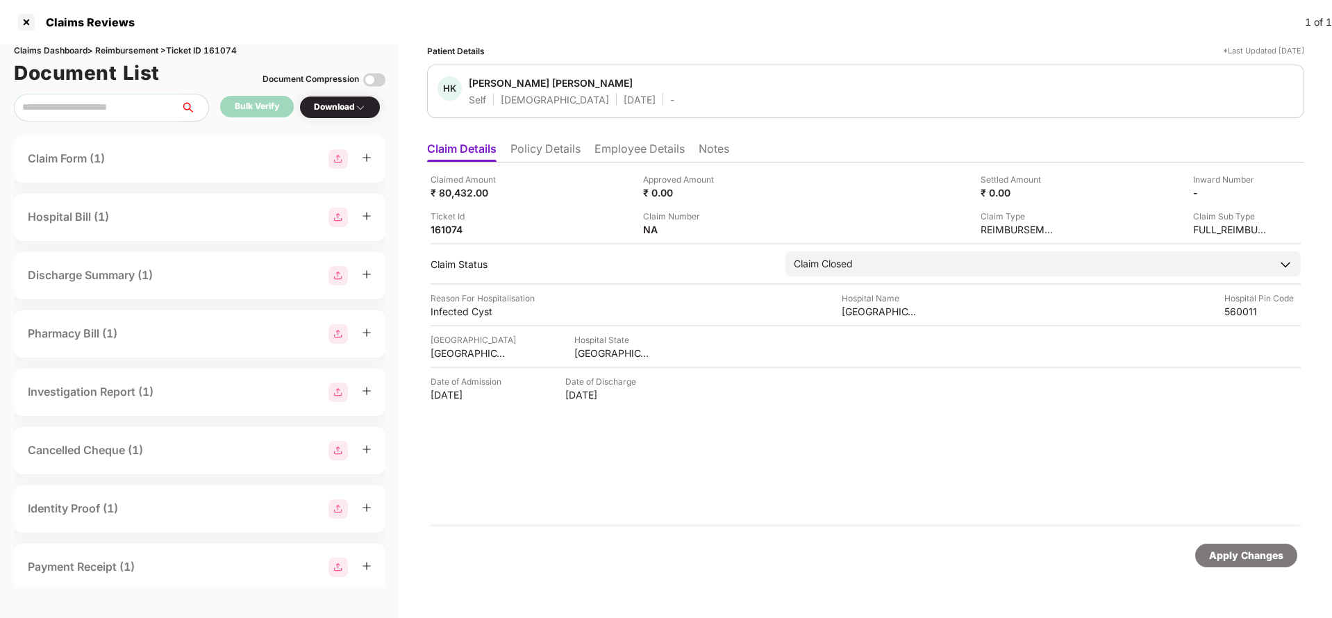
click at [1259, 558] on div "Apply Changes" at bounding box center [1246, 555] width 74 height 15
click at [229, 55] on div "Claims Dashboard > Reimbursement > Ticket ID 161074" at bounding box center [200, 50] width 372 height 13
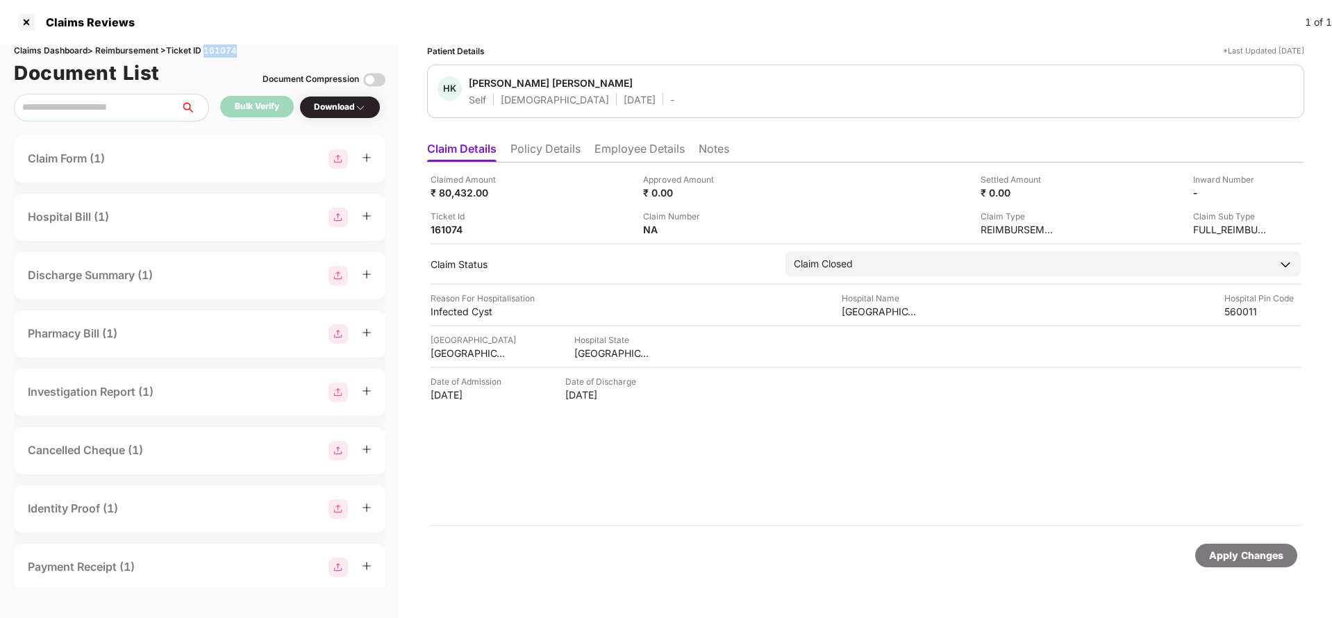
copy div "161074"
click at [1236, 558] on div "Apply Changes" at bounding box center [1246, 555] width 74 height 15
click at [570, 146] on li "Policy Details" at bounding box center [546, 152] width 70 height 20
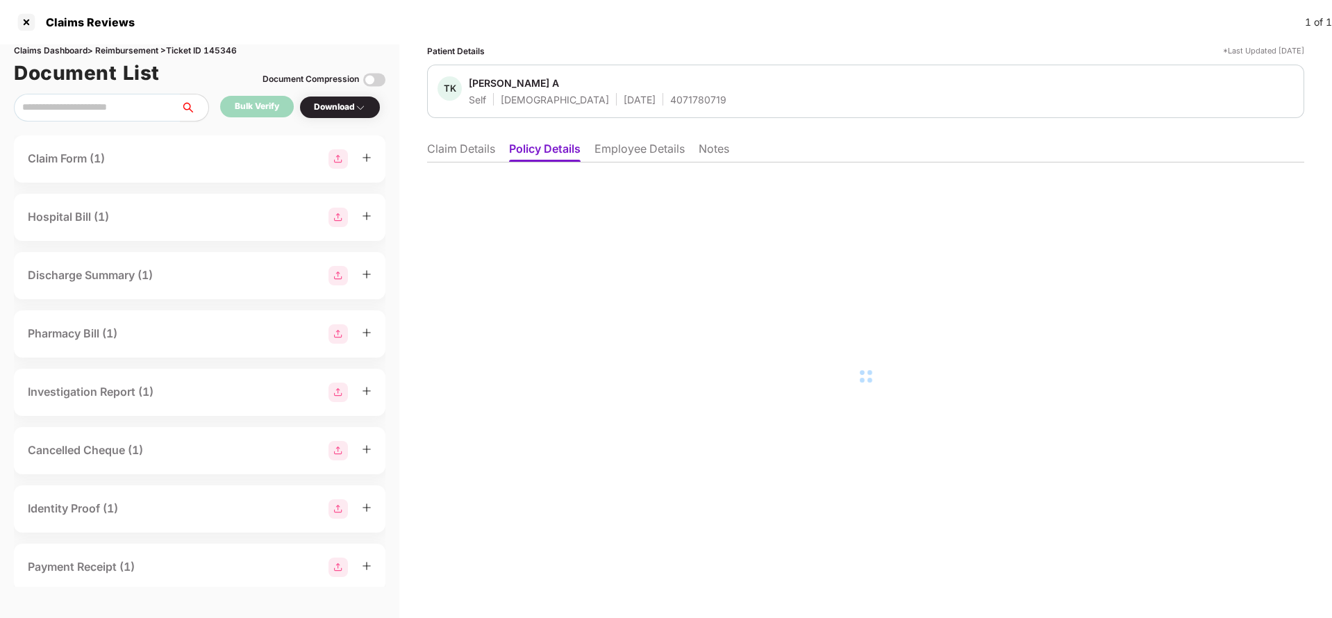
click at [633, 157] on li "Employee Details" at bounding box center [640, 152] width 90 height 20
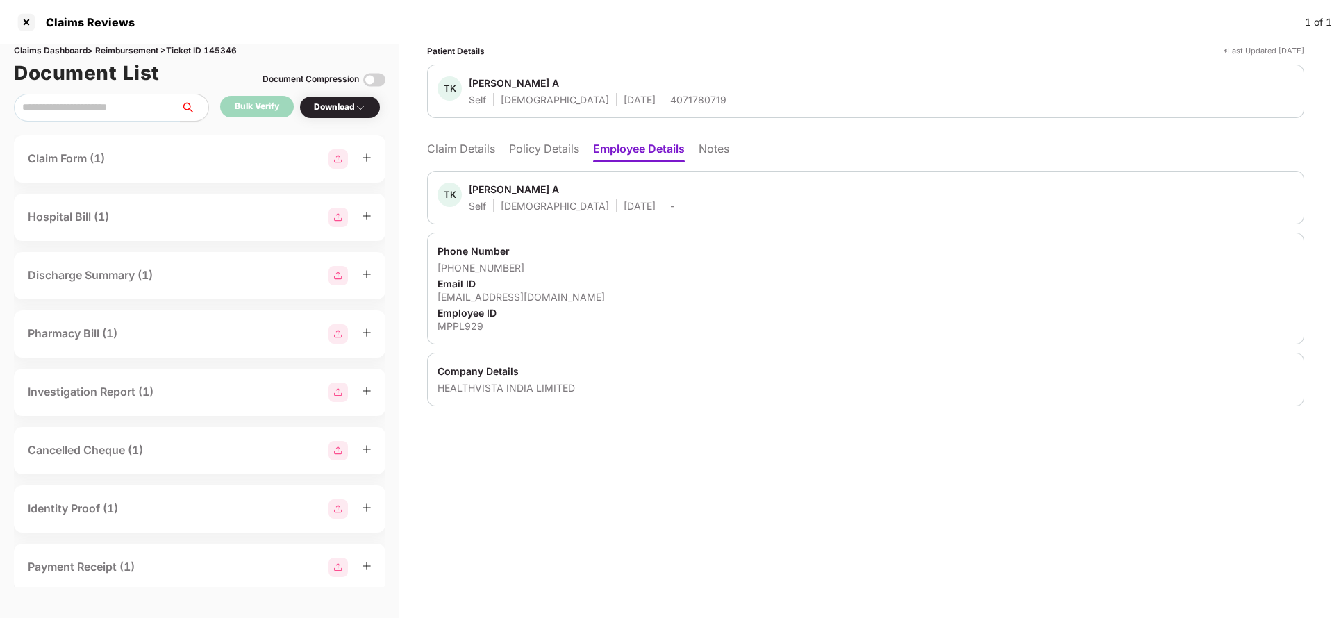
click at [451, 148] on li "Claim Details" at bounding box center [461, 152] width 68 height 20
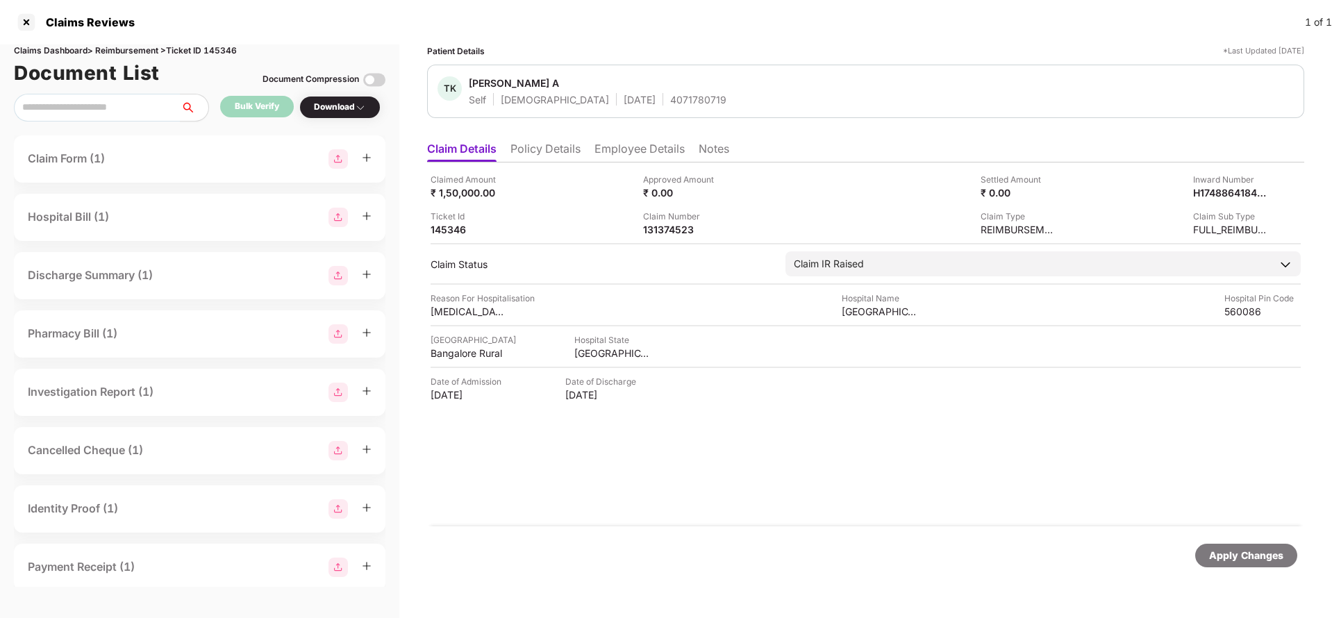
drag, startPoint x: 550, startPoint y: 147, endPoint x: 982, endPoint y: 447, distance: 526.0
click at [982, 447] on div "Claimed Amount ₹ 1,50,000.00 Approved Amount ₹ 0.00 Settled Amount ₹ 0.00 Inwar…" at bounding box center [865, 345] width 877 height 364
click at [1242, 558] on div "Apply Changes" at bounding box center [1246, 555] width 74 height 15
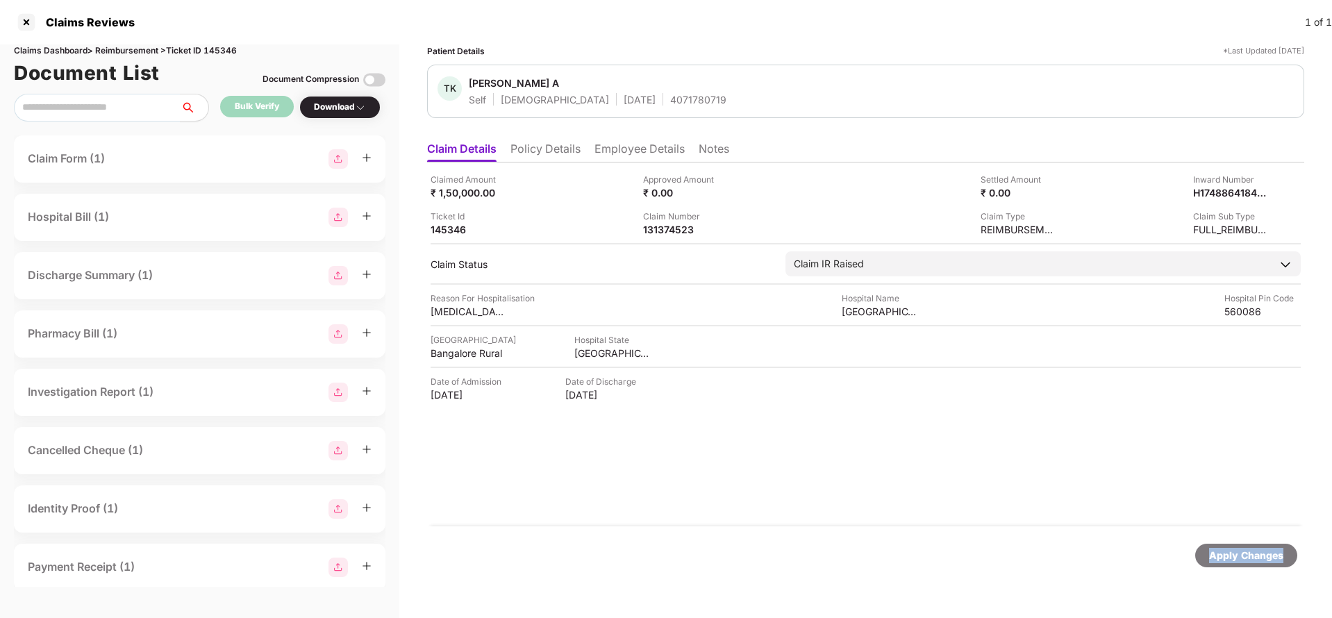
click at [1242, 558] on div "Apply Changes" at bounding box center [1246, 555] width 74 height 15
